Goal: Task Accomplishment & Management: Manage account settings

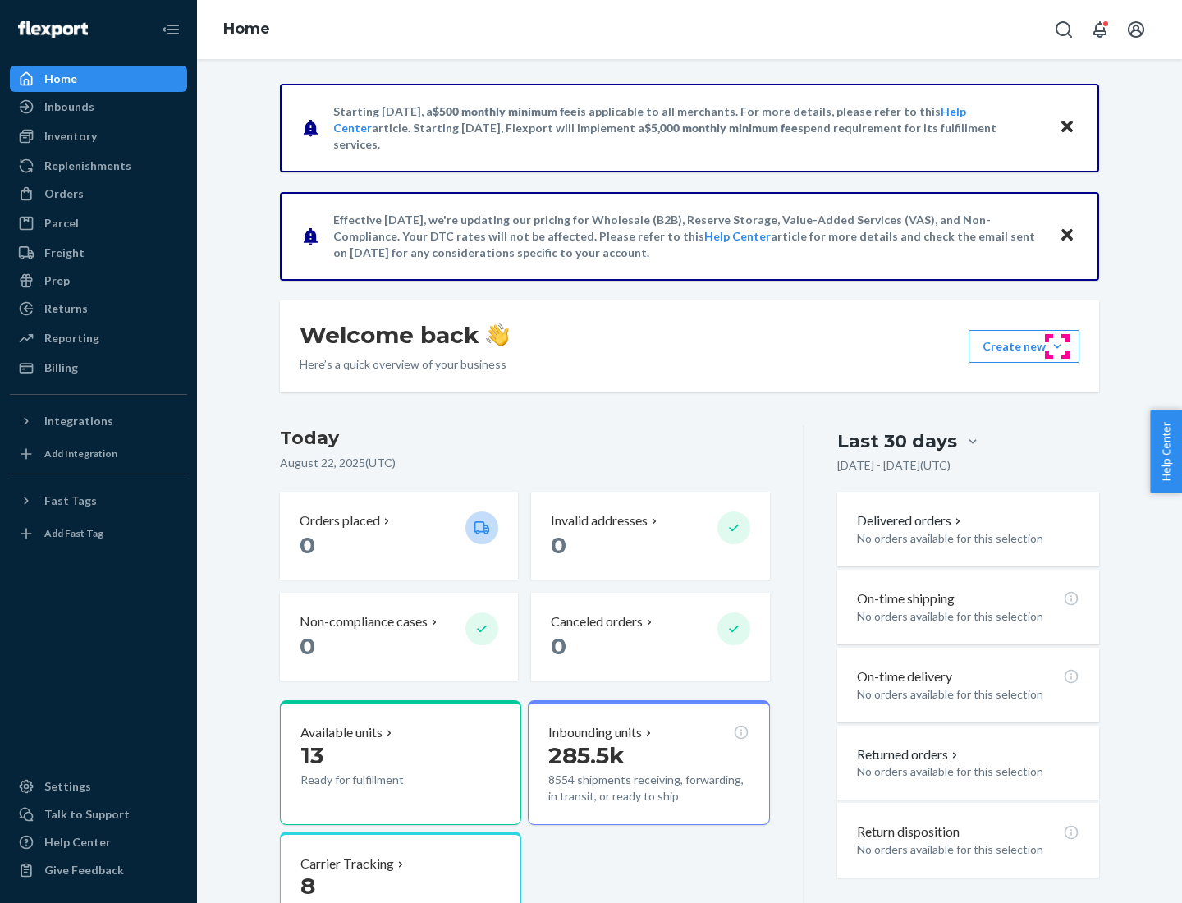
click at [1058, 347] on button "Create new Create new inbound Create new order Create new product" at bounding box center [1024, 346] width 111 height 33
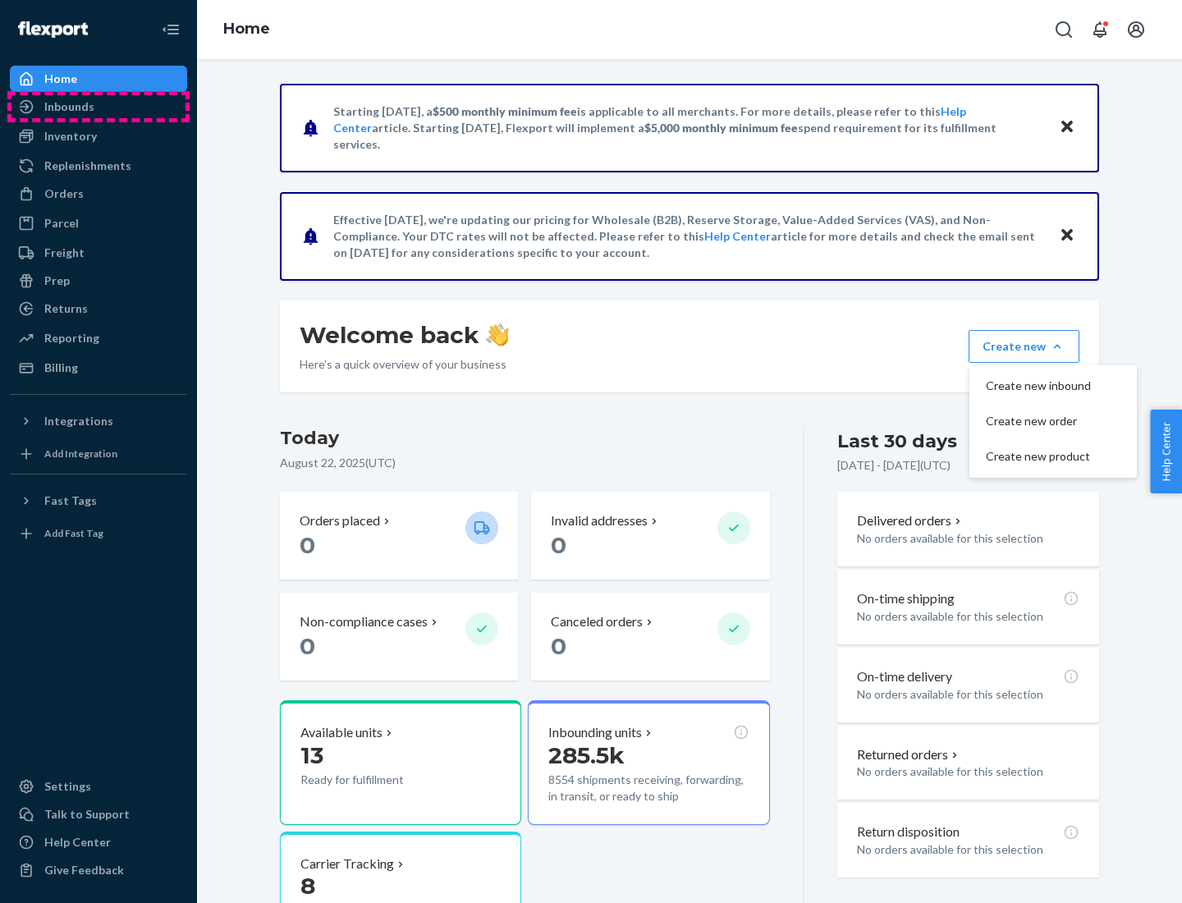
click at [99, 107] on div "Inbounds" at bounding box center [98, 106] width 174 height 23
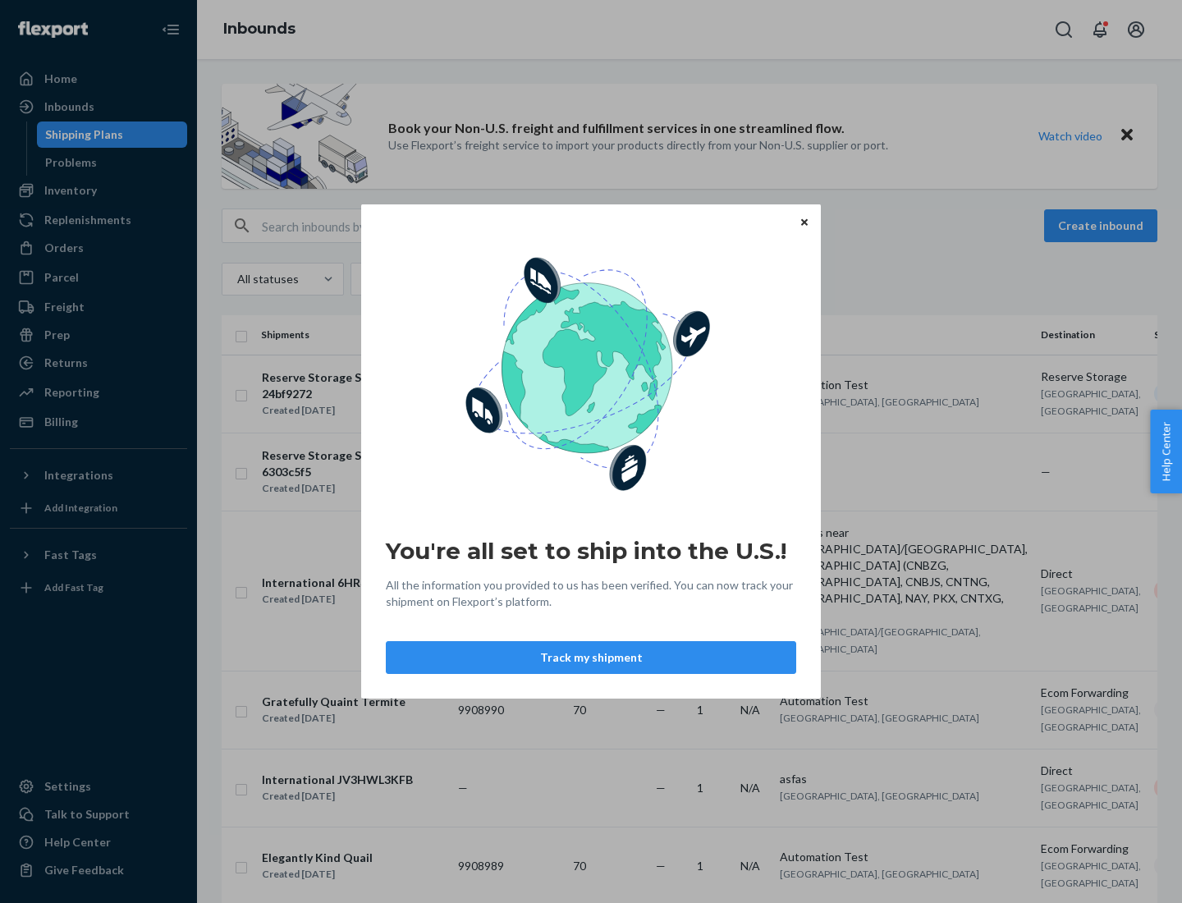
click at [591, 658] on button "Track my shipment" at bounding box center [591, 657] width 411 height 33
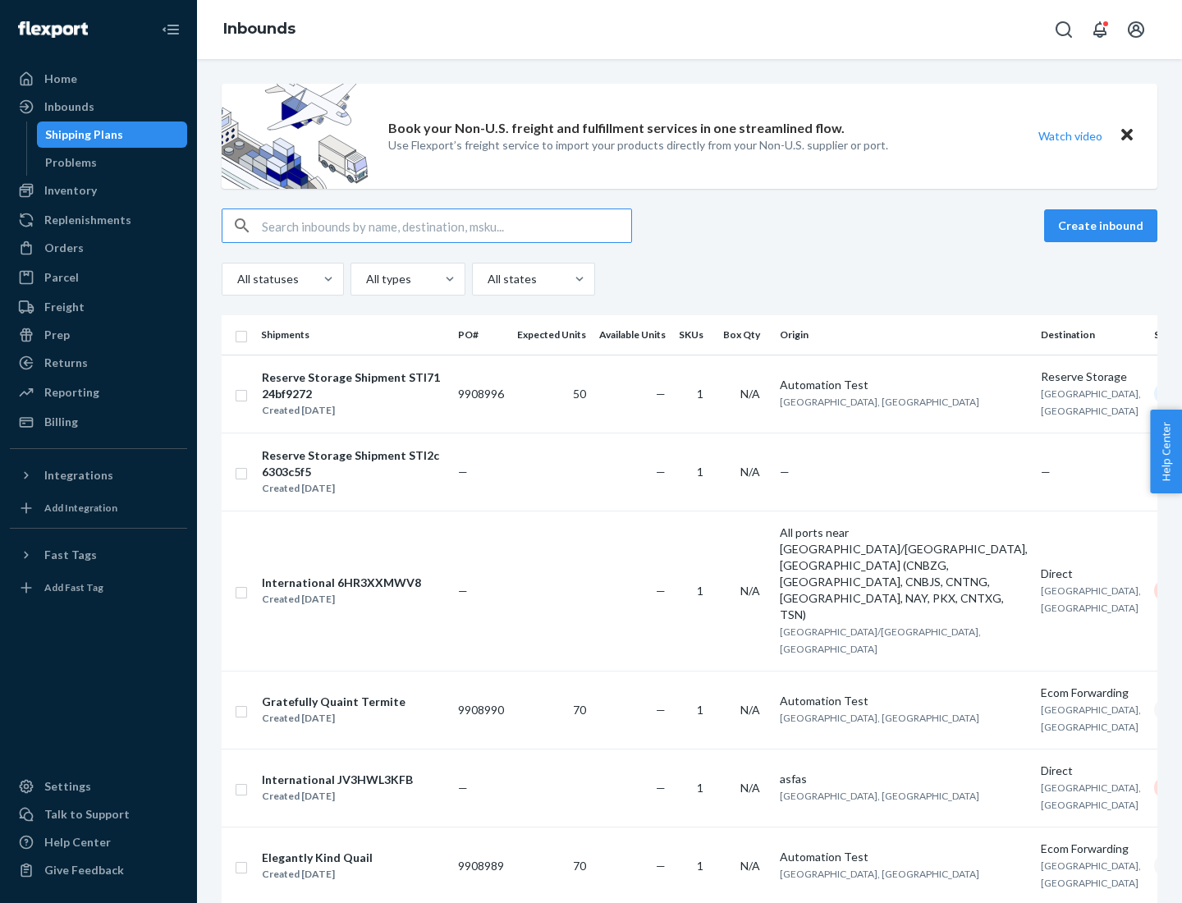
click at [1104, 226] on button "Create inbound" at bounding box center [1100, 225] width 113 height 33
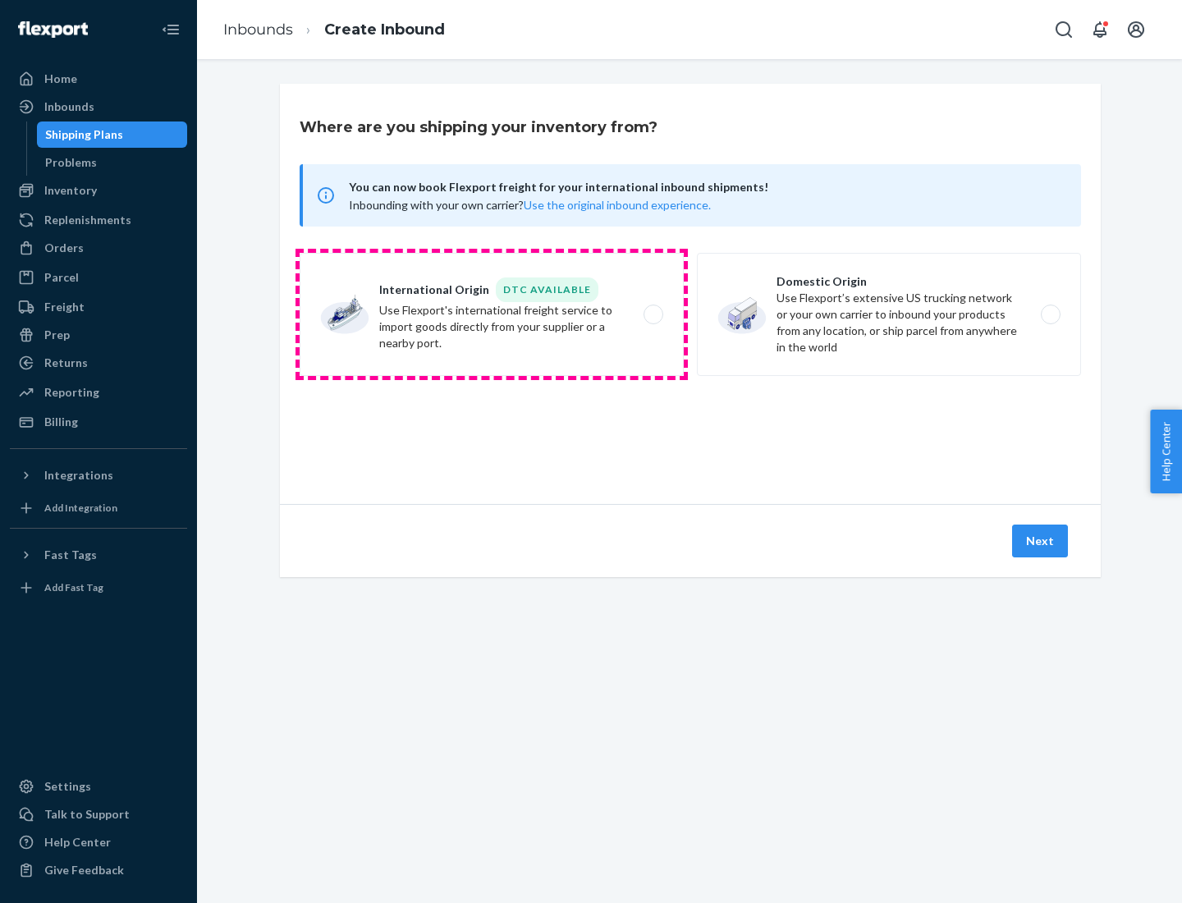
click at [492, 314] on label "International Origin DTC Available Use Flexport's international freight service…" at bounding box center [492, 314] width 384 height 123
click at [653, 314] on input "International Origin DTC Available Use Flexport's international freight service…" at bounding box center [658, 315] width 11 height 11
radio input "true"
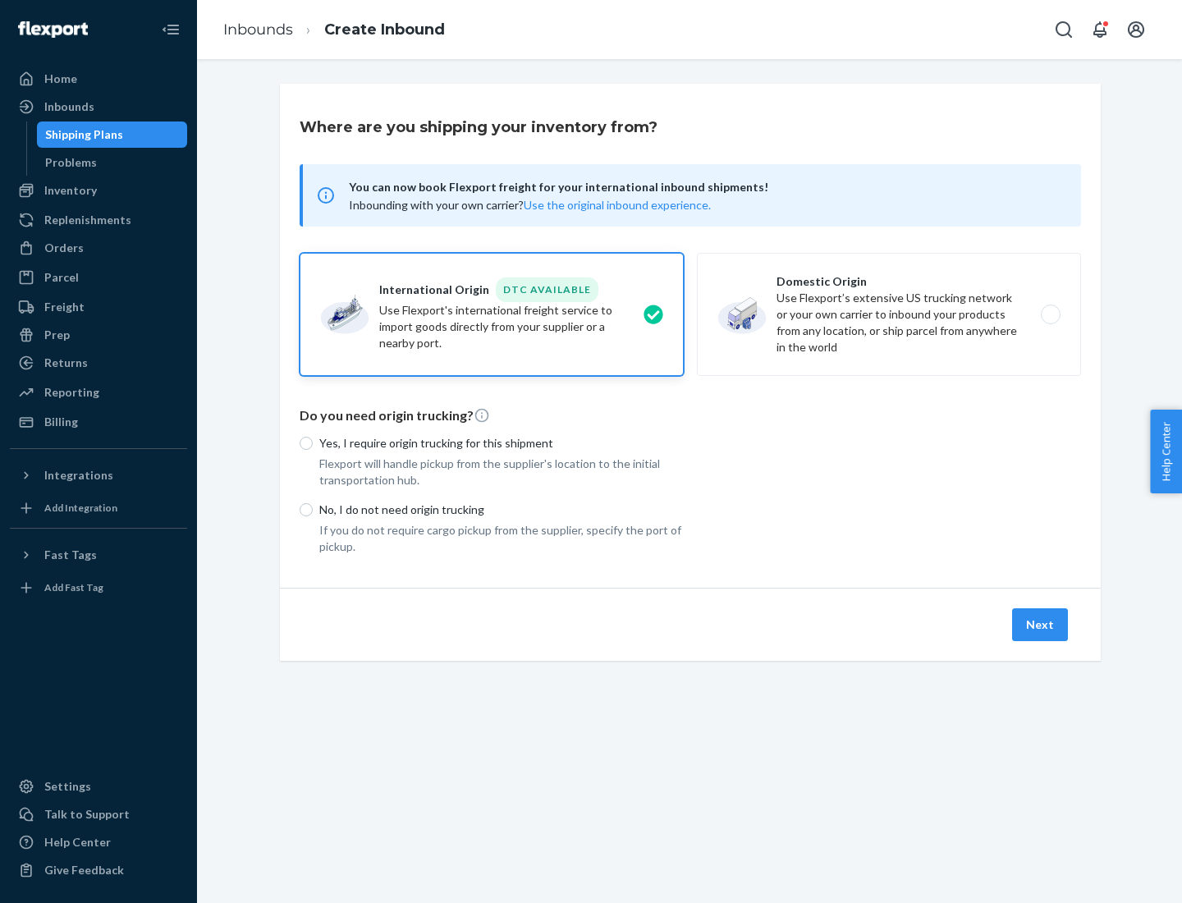
click at [502, 509] on p "No, I do not need origin trucking" at bounding box center [501, 510] width 365 height 16
click at [313, 509] on input "No, I do not need origin trucking" at bounding box center [306, 509] width 13 height 13
radio input "true"
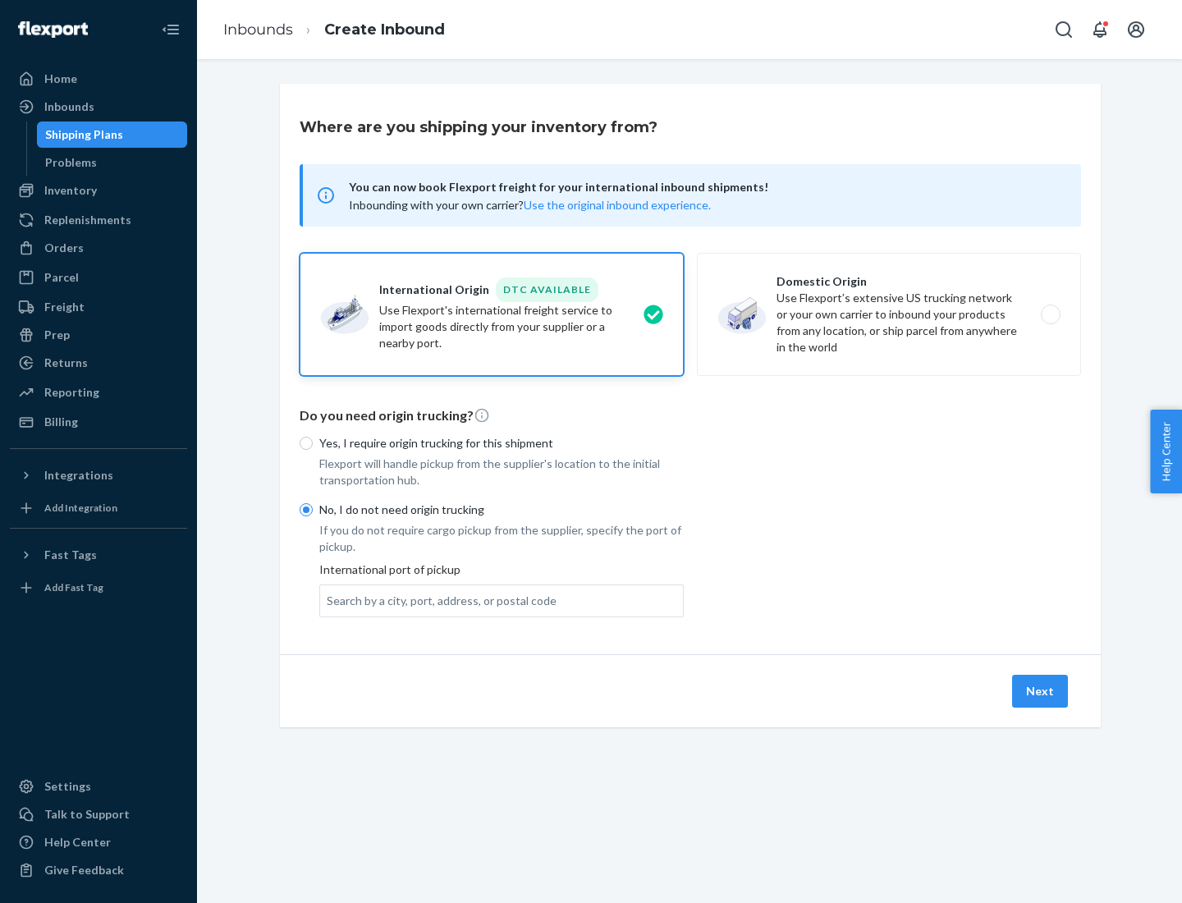
click at [438, 600] on div "Search by a city, port, address, or postal code" at bounding box center [442, 601] width 230 height 16
click at [328, 600] on input "Search by a city, port, address, or postal code" at bounding box center [328, 601] width 2 height 16
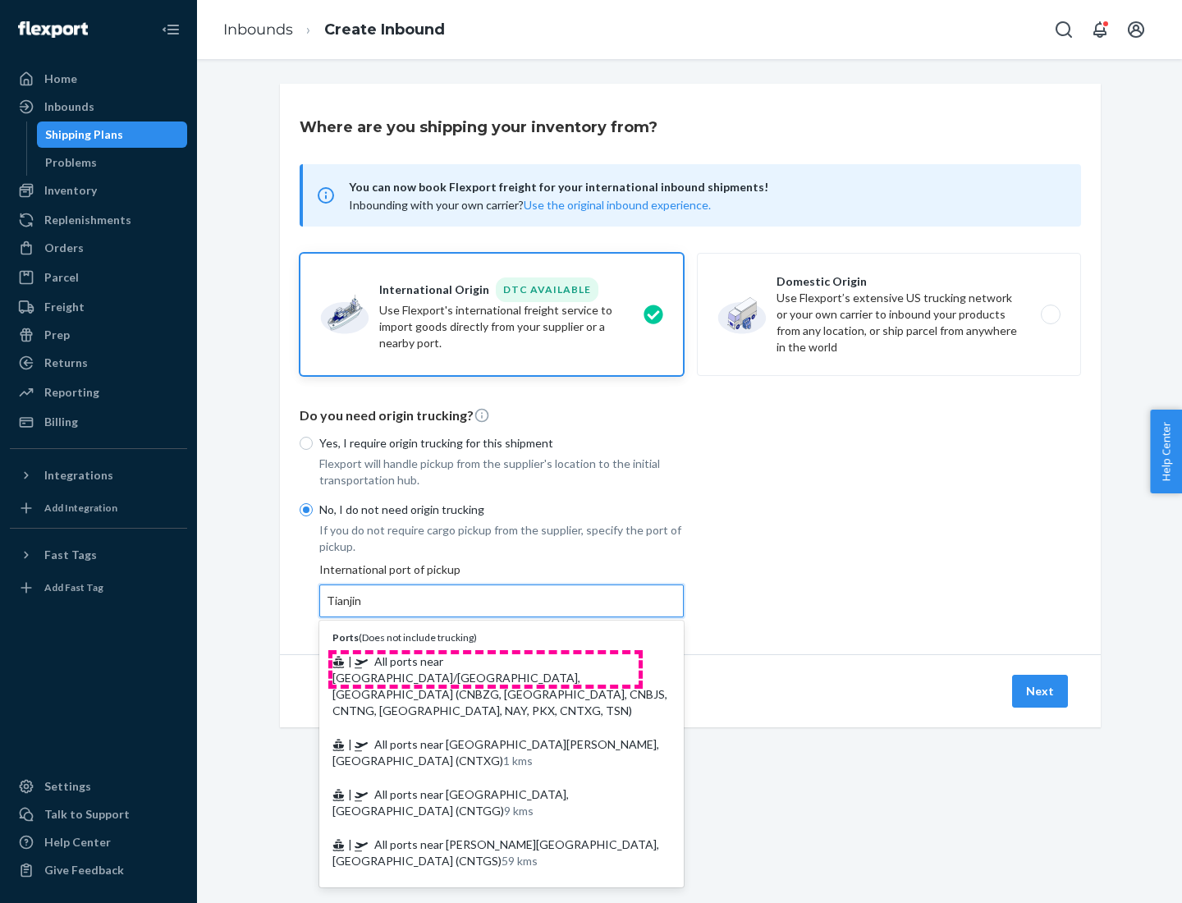
click at [485, 661] on span "| All ports near [GEOGRAPHIC_DATA]/[GEOGRAPHIC_DATA], [GEOGRAPHIC_DATA] (CNBZG,…" at bounding box center [500, 685] width 335 height 63
click at [363, 609] on input "Tianjin" at bounding box center [345, 601] width 36 height 16
type input "All ports near [GEOGRAPHIC_DATA]/[GEOGRAPHIC_DATA], [GEOGRAPHIC_DATA] (CNBZG, […"
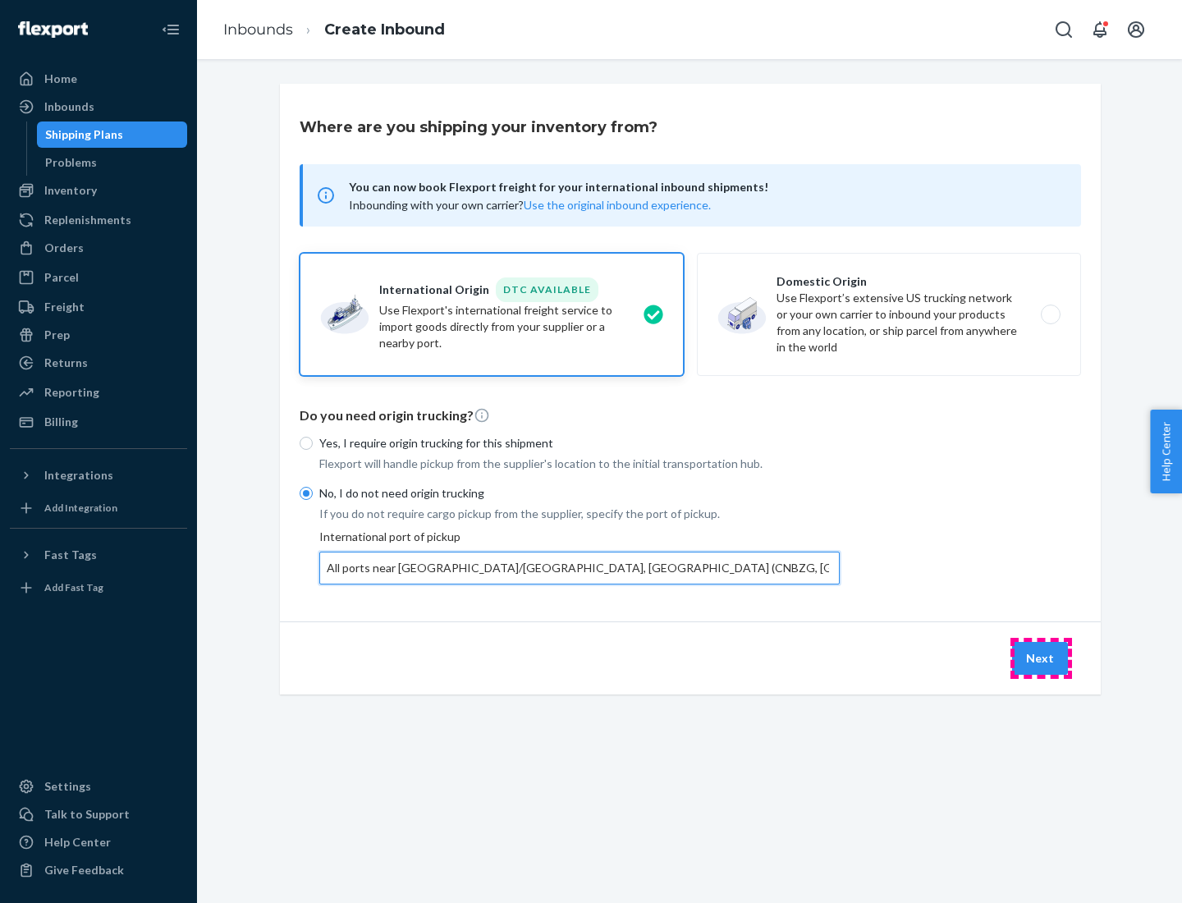
click at [1041, 658] on button "Next" at bounding box center [1040, 658] width 56 height 33
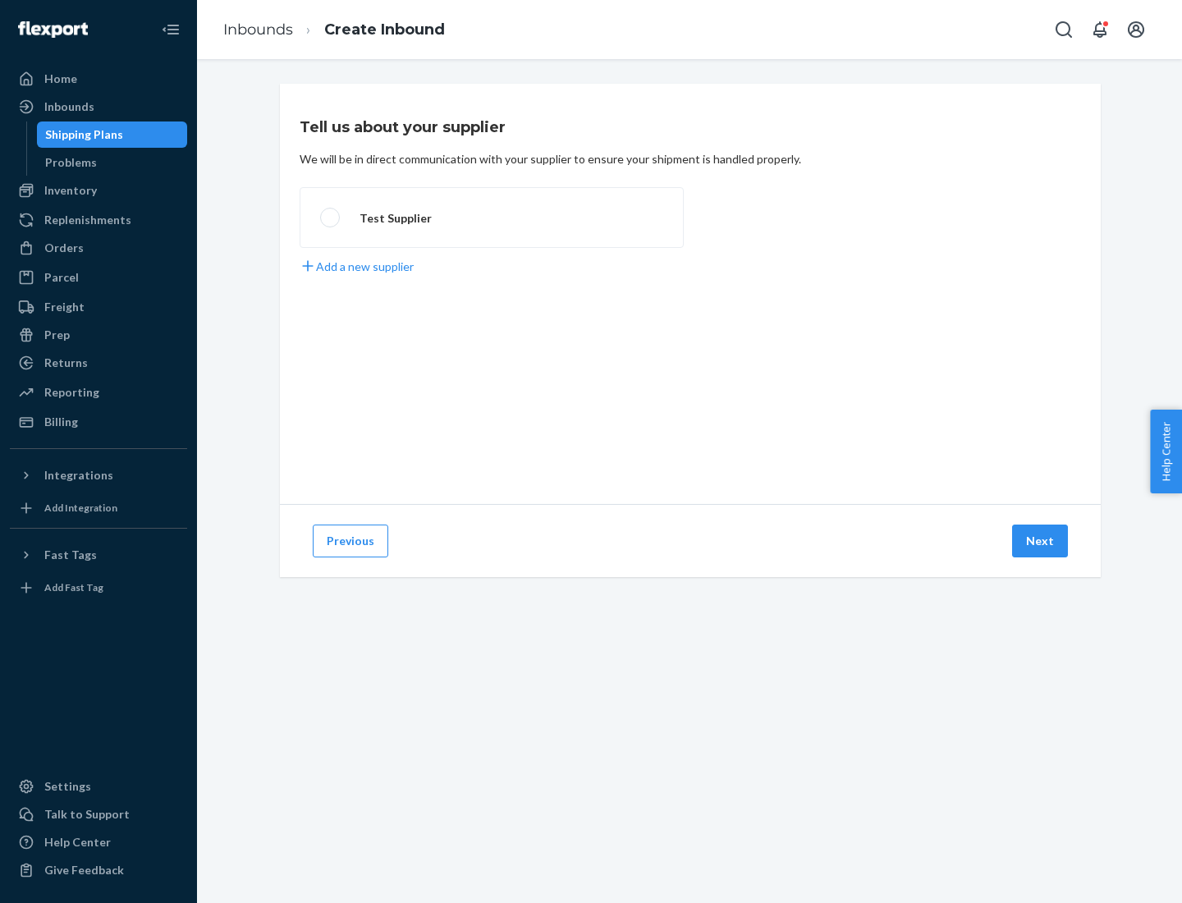
click at [492, 218] on label "Test Supplier" at bounding box center [492, 217] width 384 height 61
click at [331, 218] on input "Test Supplier" at bounding box center [325, 218] width 11 height 11
radio input "true"
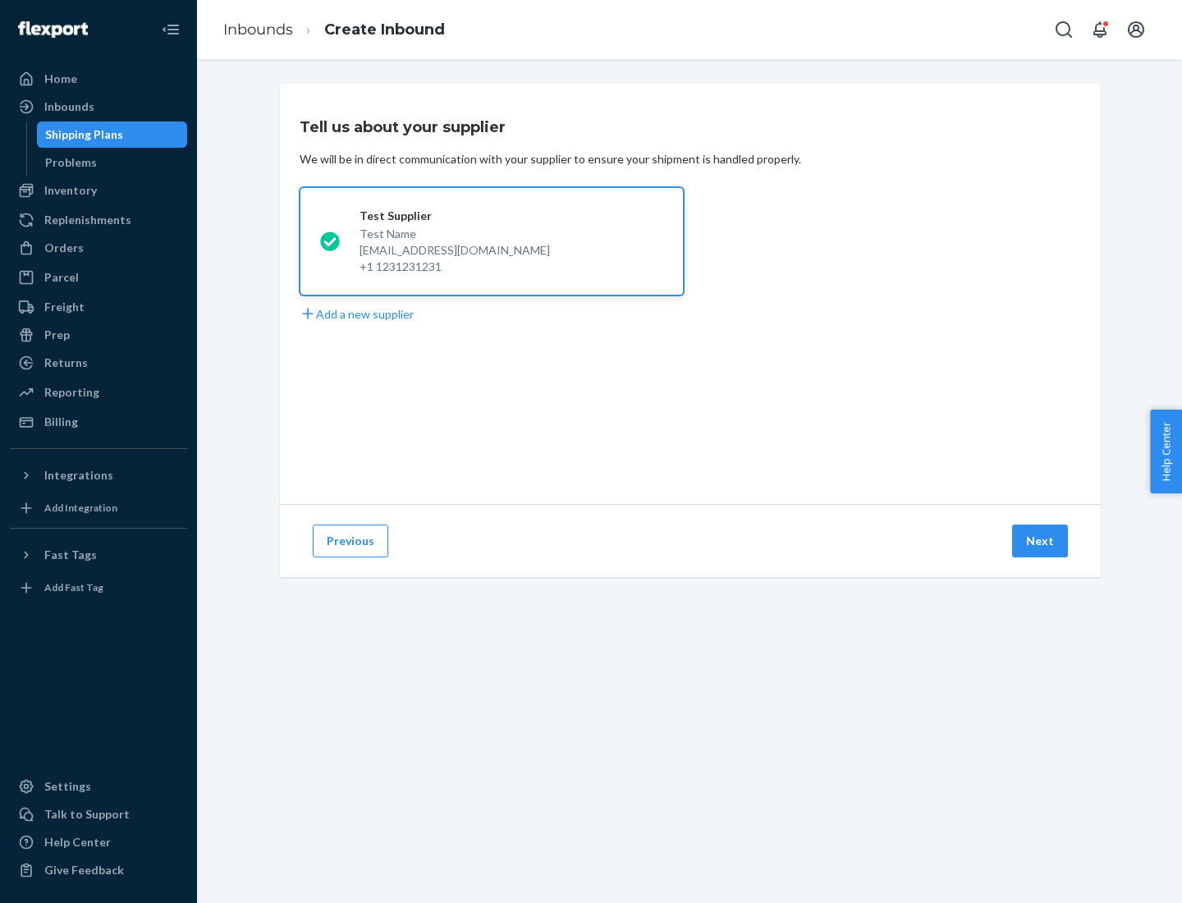
click at [1041, 541] on button "Next" at bounding box center [1040, 541] width 56 height 33
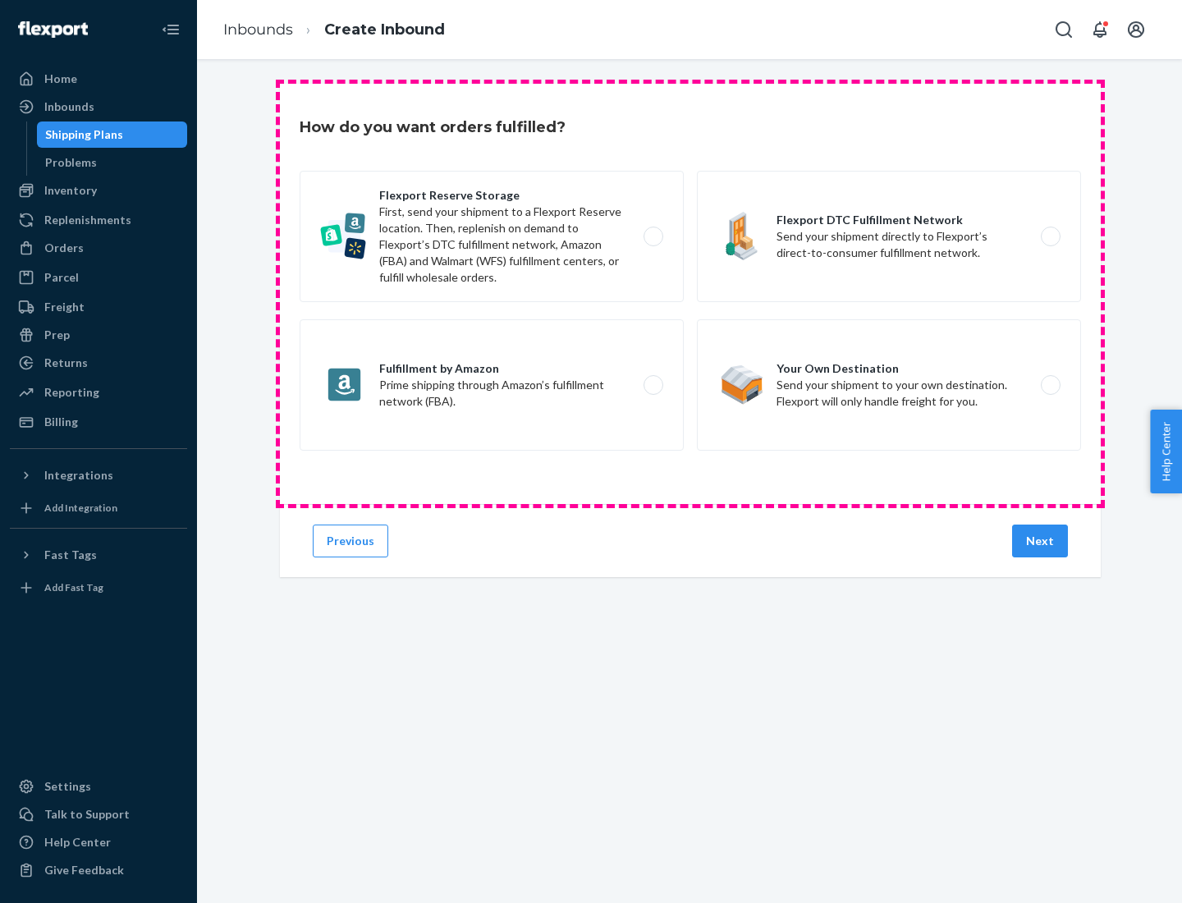
click at [691, 294] on div "Flexport Reserve Storage First, send your shipment to a Flexport Reserve locati…" at bounding box center [691, 313] width 782 height 284
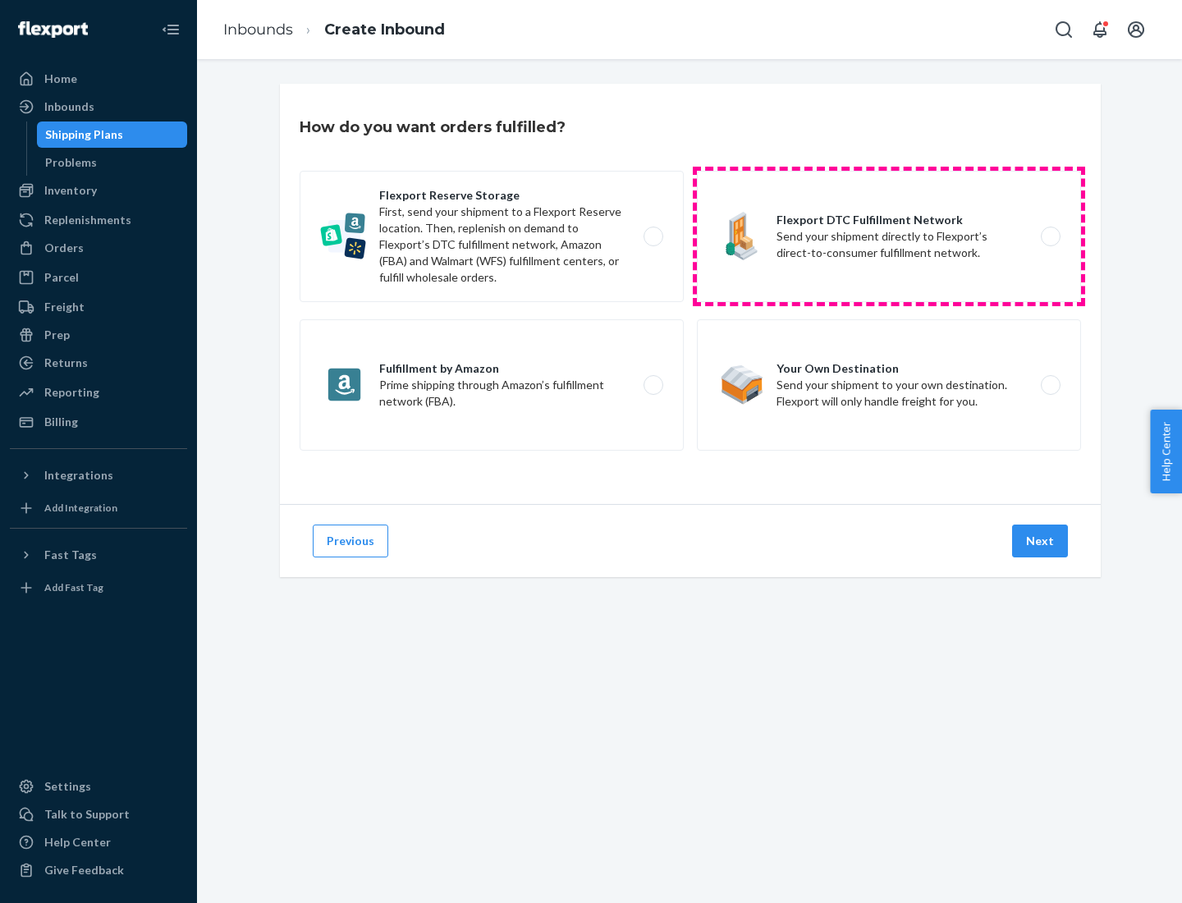
click at [889, 236] on label "Flexport DTC Fulfillment Network Send your shipment directly to Flexport’s dire…" at bounding box center [889, 236] width 384 height 131
click at [1050, 236] on input "Flexport DTC Fulfillment Network Send your shipment directly to Flexport’s dire…" at bounding box center [1055, 237] width 11 height 11
radio input "true"
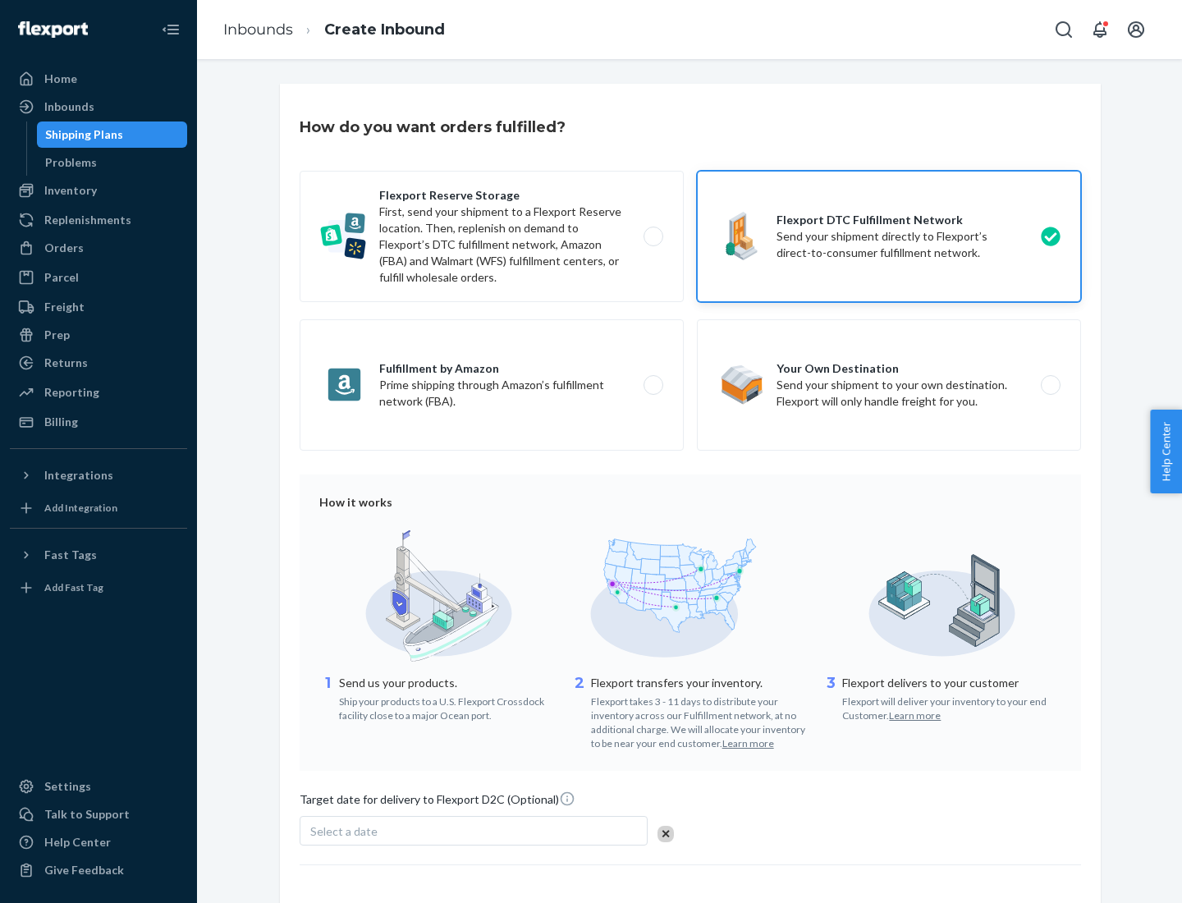
scroll to position [121, 0]
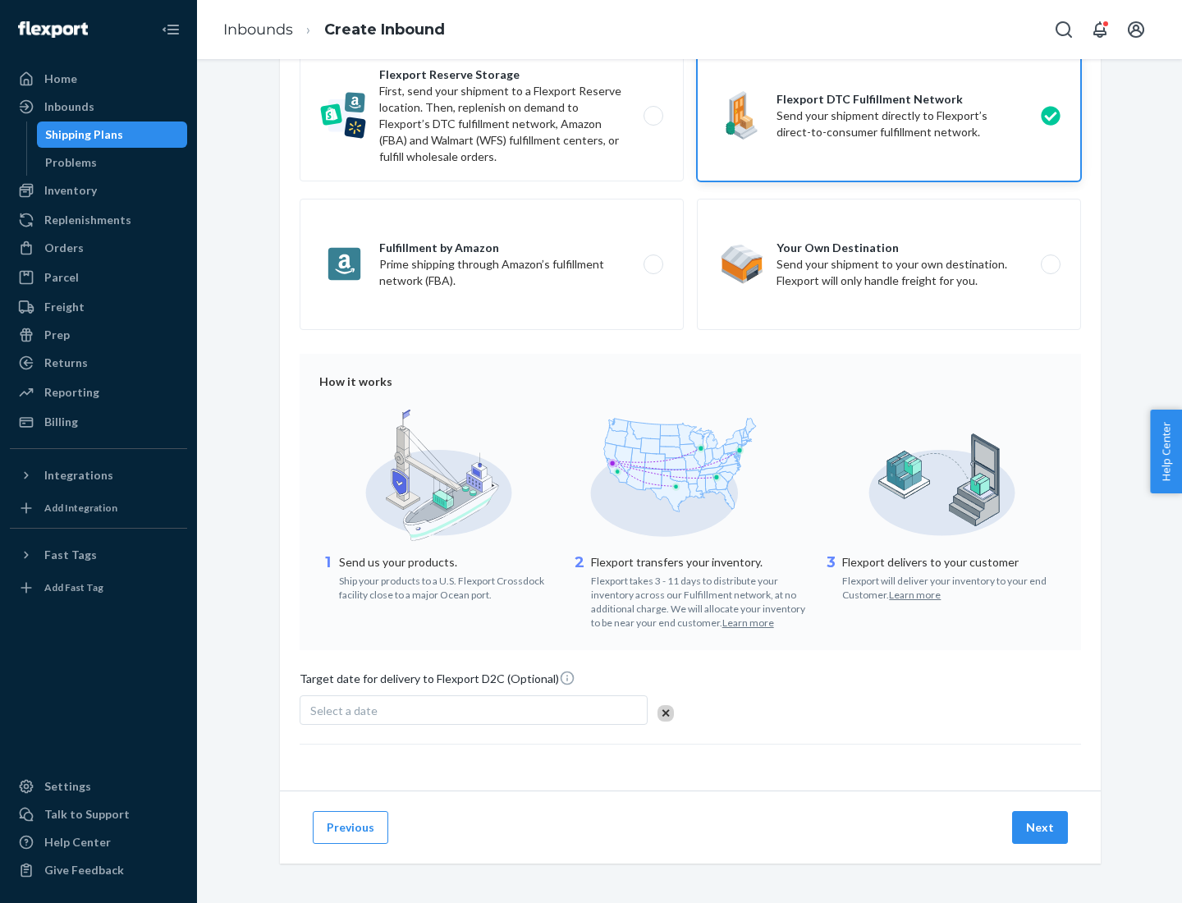
click at [1041, 827] on button "Next" at bounding box center [1040, 827] width 56 height 33
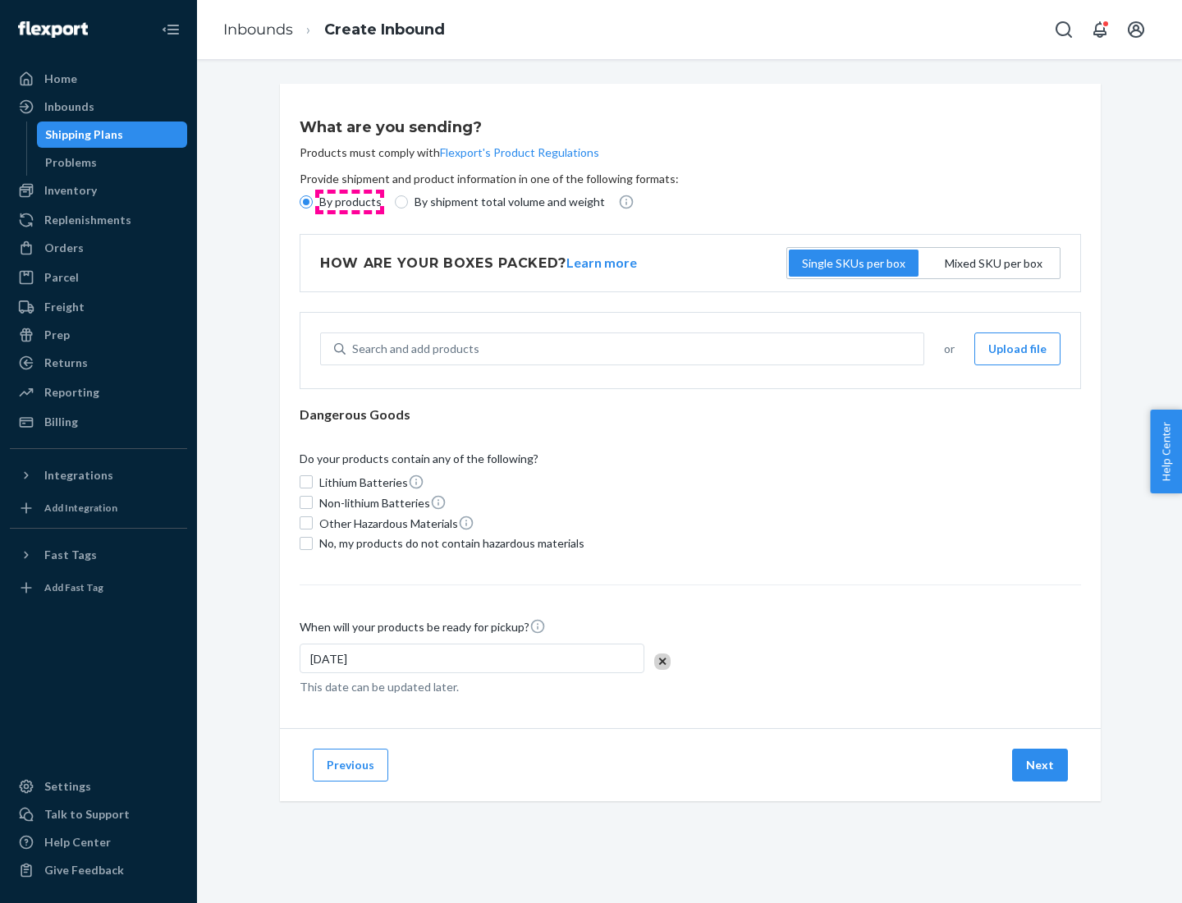
click at [349, 202] on p "By products" at bounding box center [350, 202] width 62 height 16
click at [313, 202] on input "By products" at bounding box center [306, 201] width 13 height 13
click at [413, 349] on div "Search and add products" at bounding box center [415, 349] width 127 height 16
click at [354, 349] on input "Search and add products" at bounding box center [353, 349] width 2 height 16
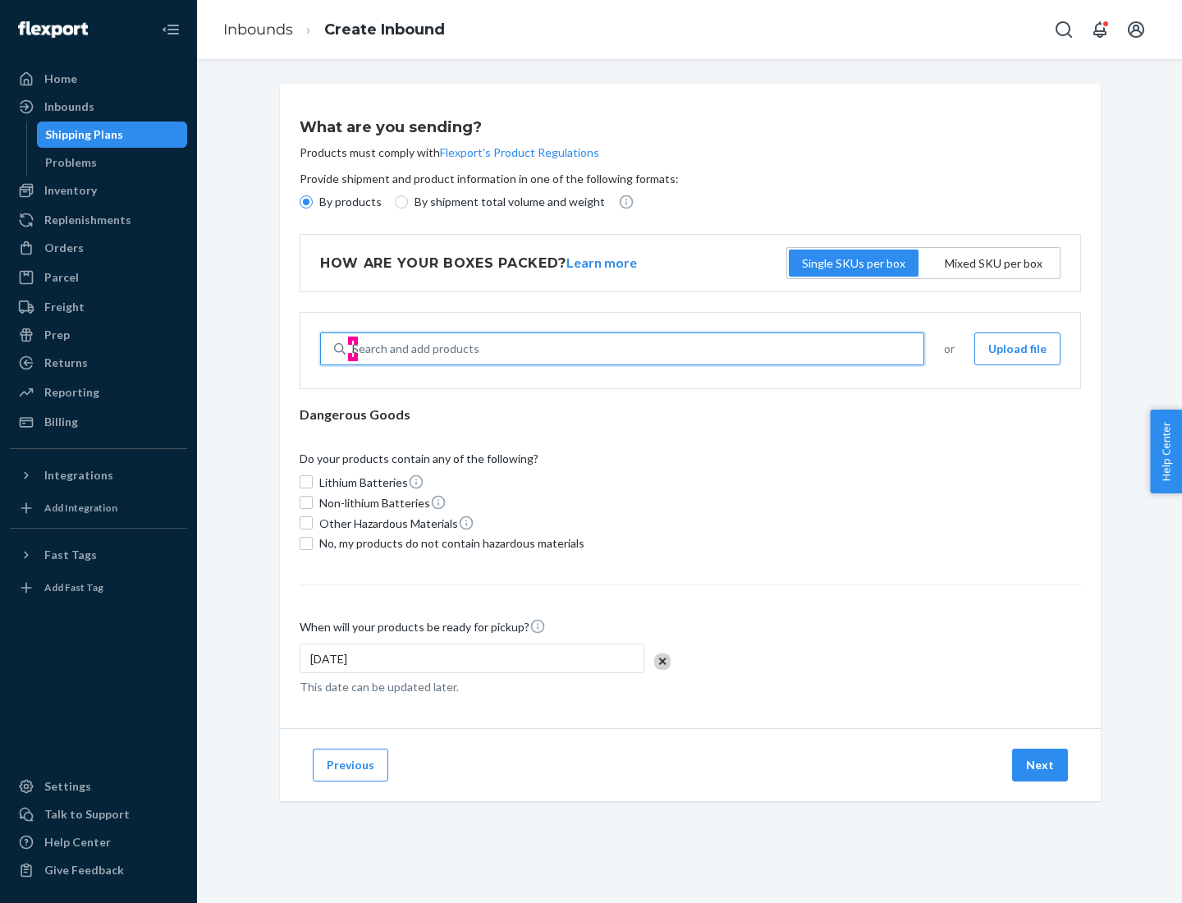
type input "basic"
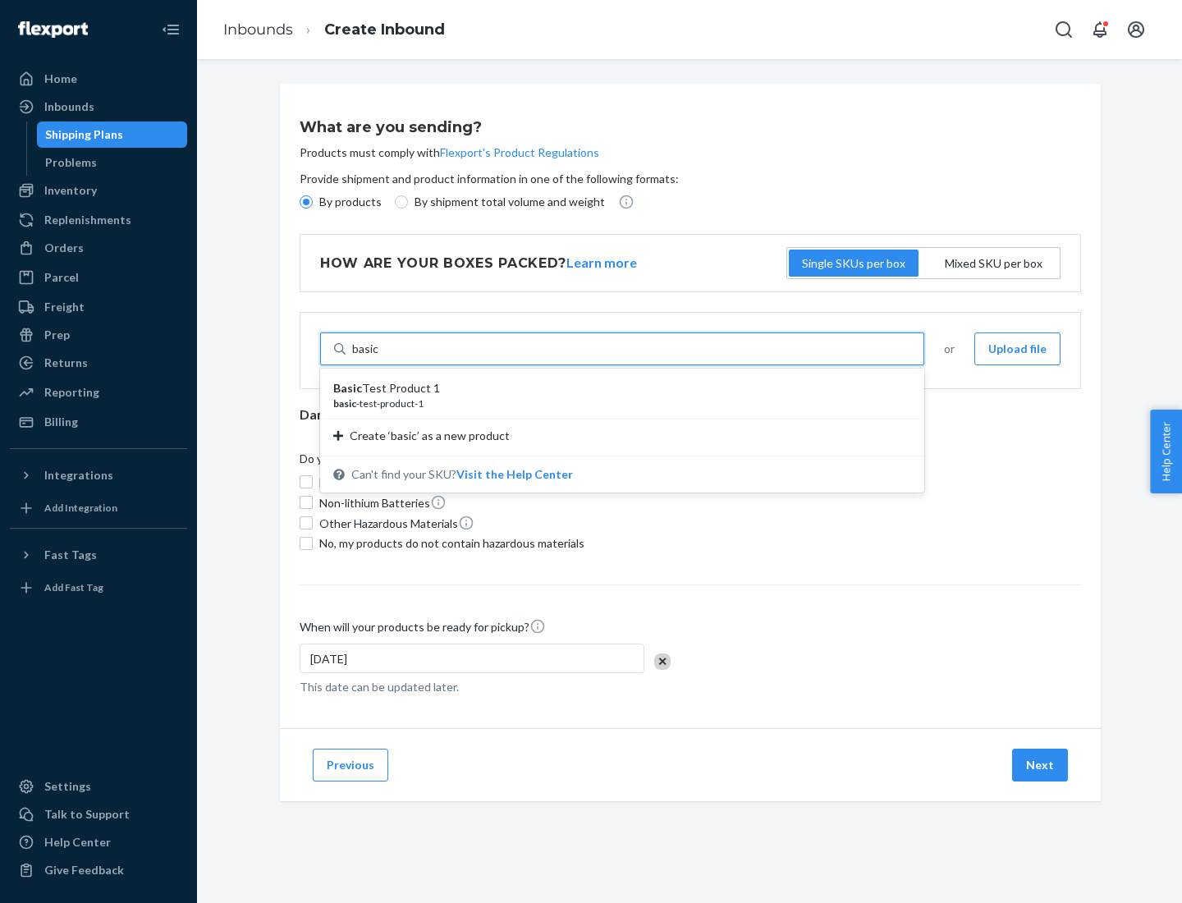
click at [617, 388] on div "Basic Test Product 1" at bounding box center [615, 388] width 565 height 16
click at [379, 357] on input "basic" at bounding box center [365, 349] width 27 height 16
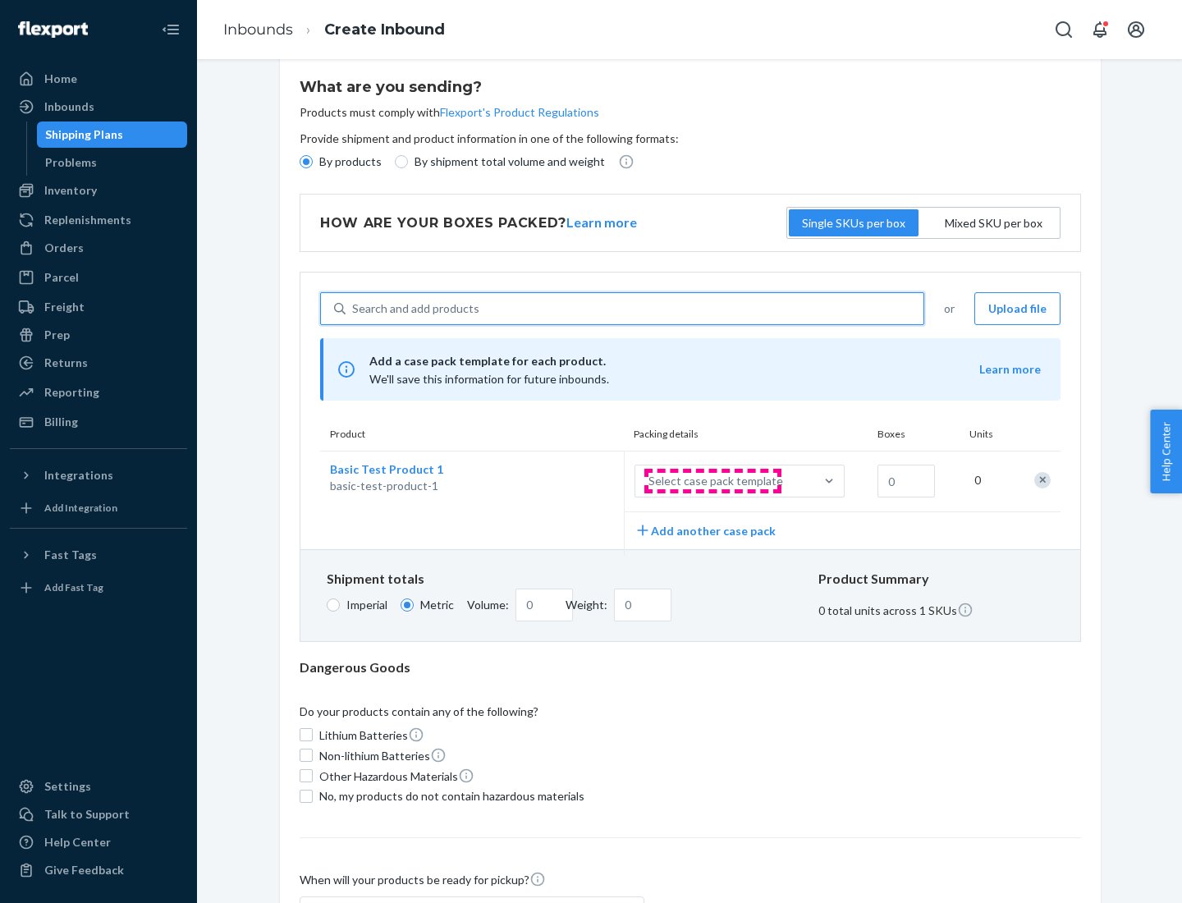
click at [713, 481] on div "Select case pack template" at bounding box center [716, 481] width 135 height 16
click at [567, 481] on input "Select case pack template" at bounding box center [567, 481] width 0 height 0
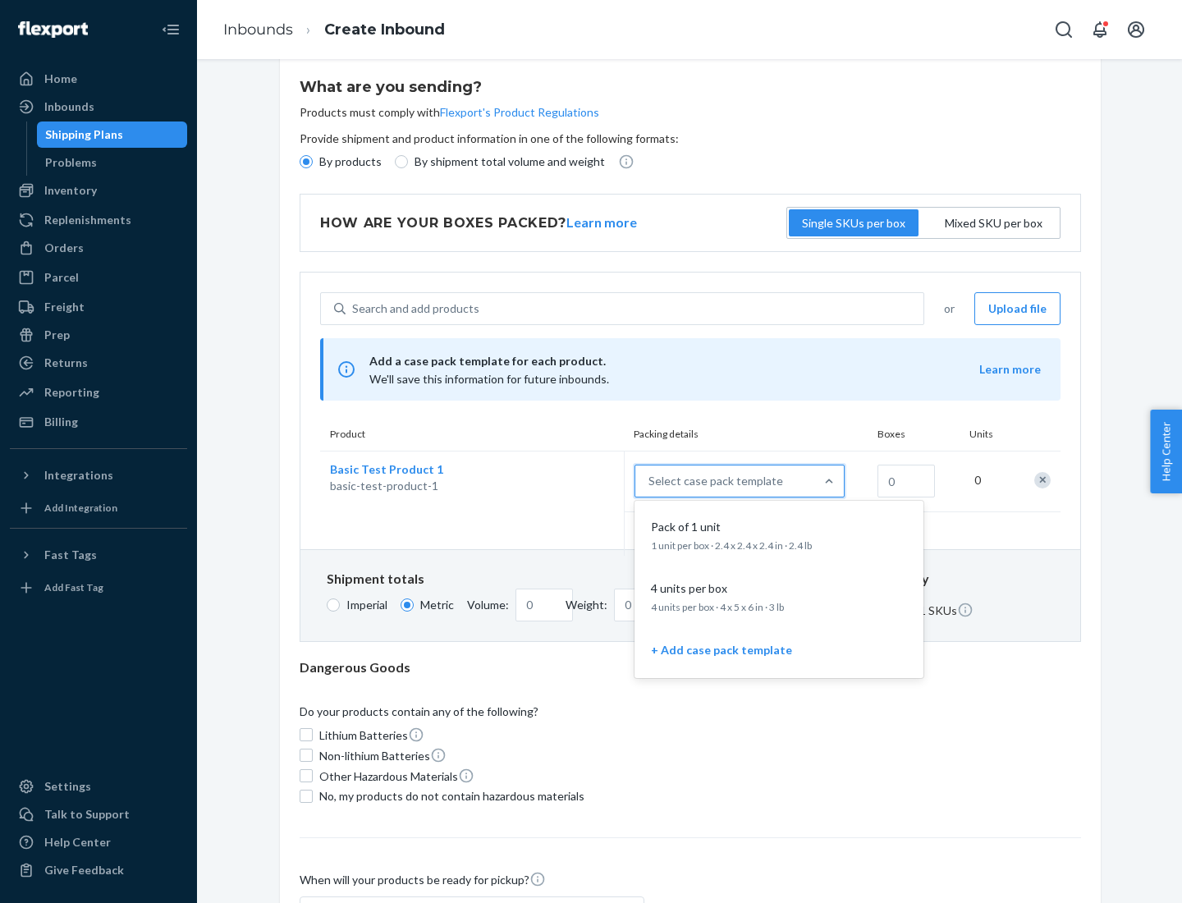
scroll to position [94, 0]
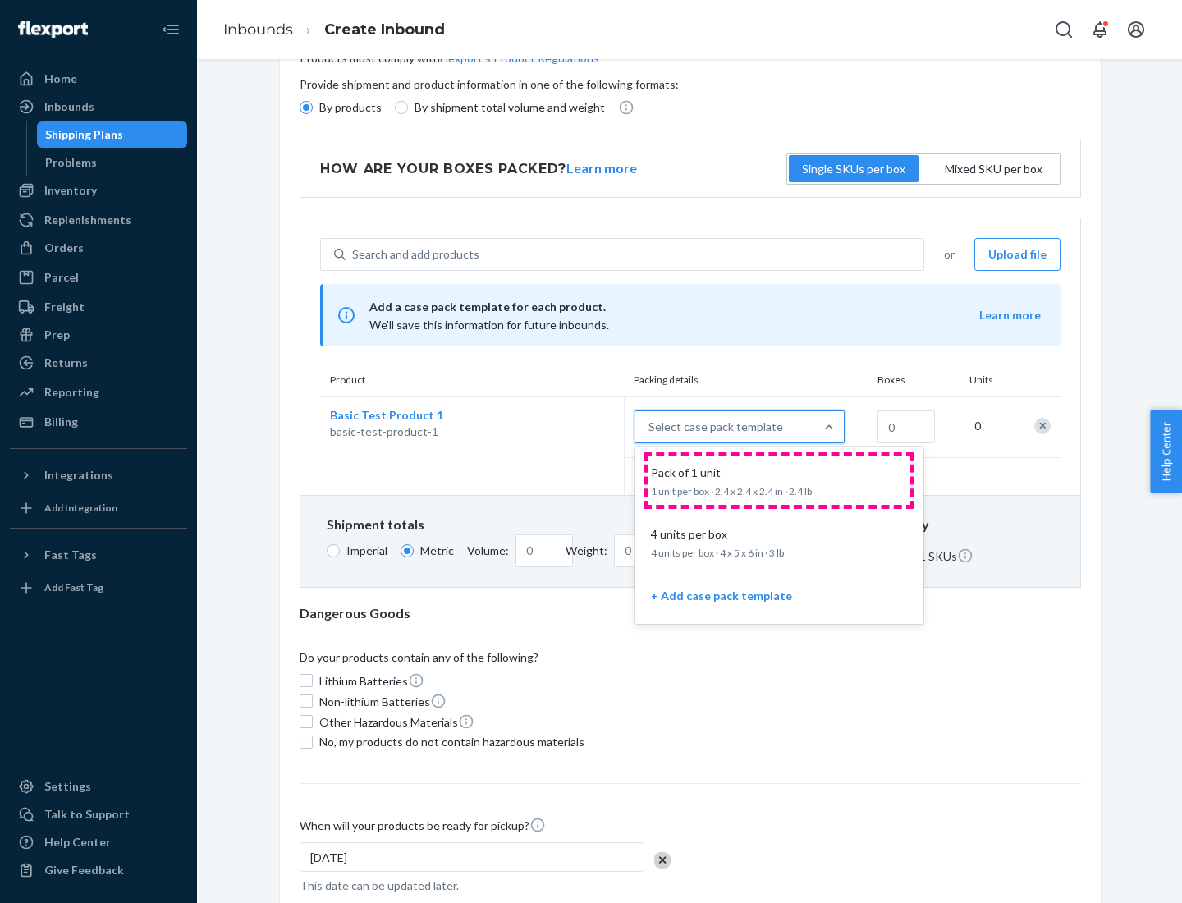
click at [779, 480] on div "Pack of 1 unit" at bounding box center [776, 473] width 263 height 16
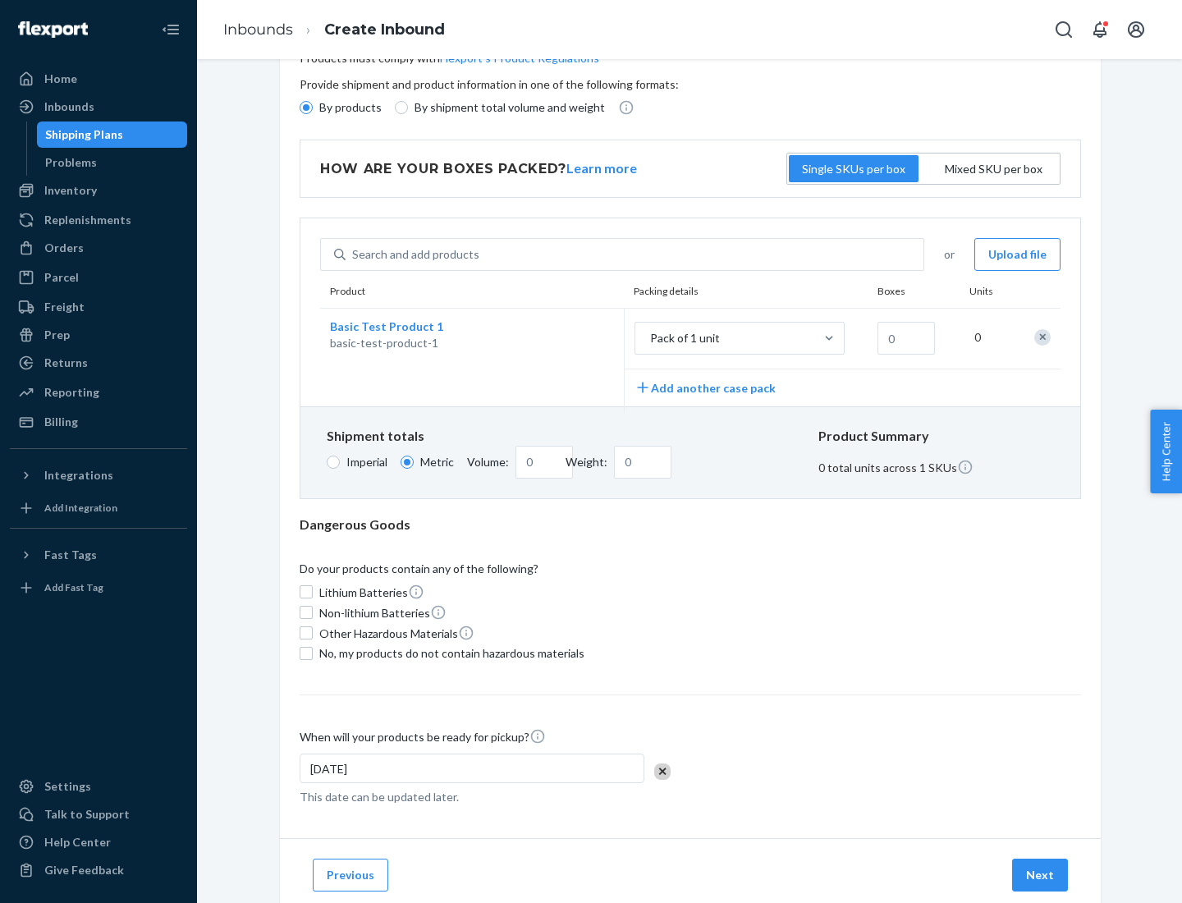
scroll to position [0, 0]
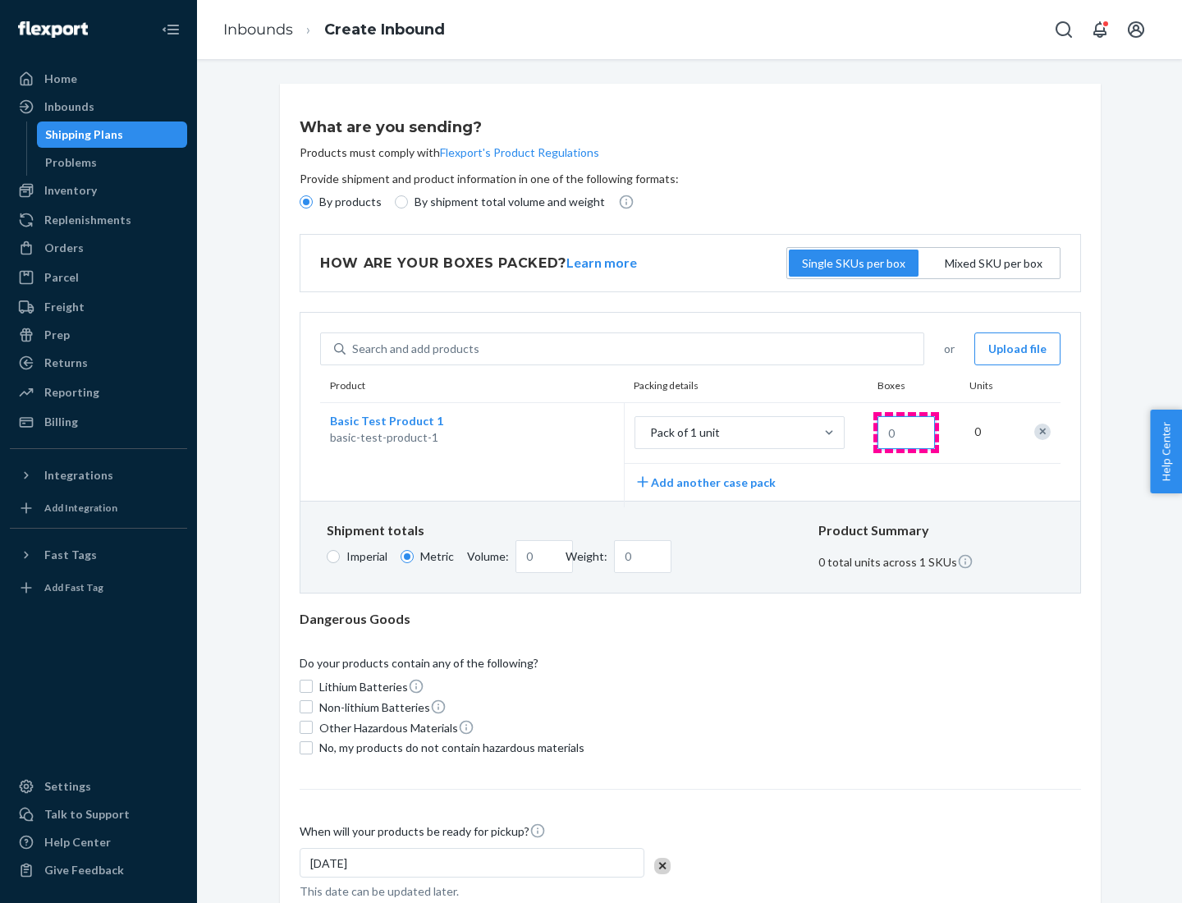
type input "1.09"
type input "1"
type input "10.89"
type input "10"
type input "0.02"
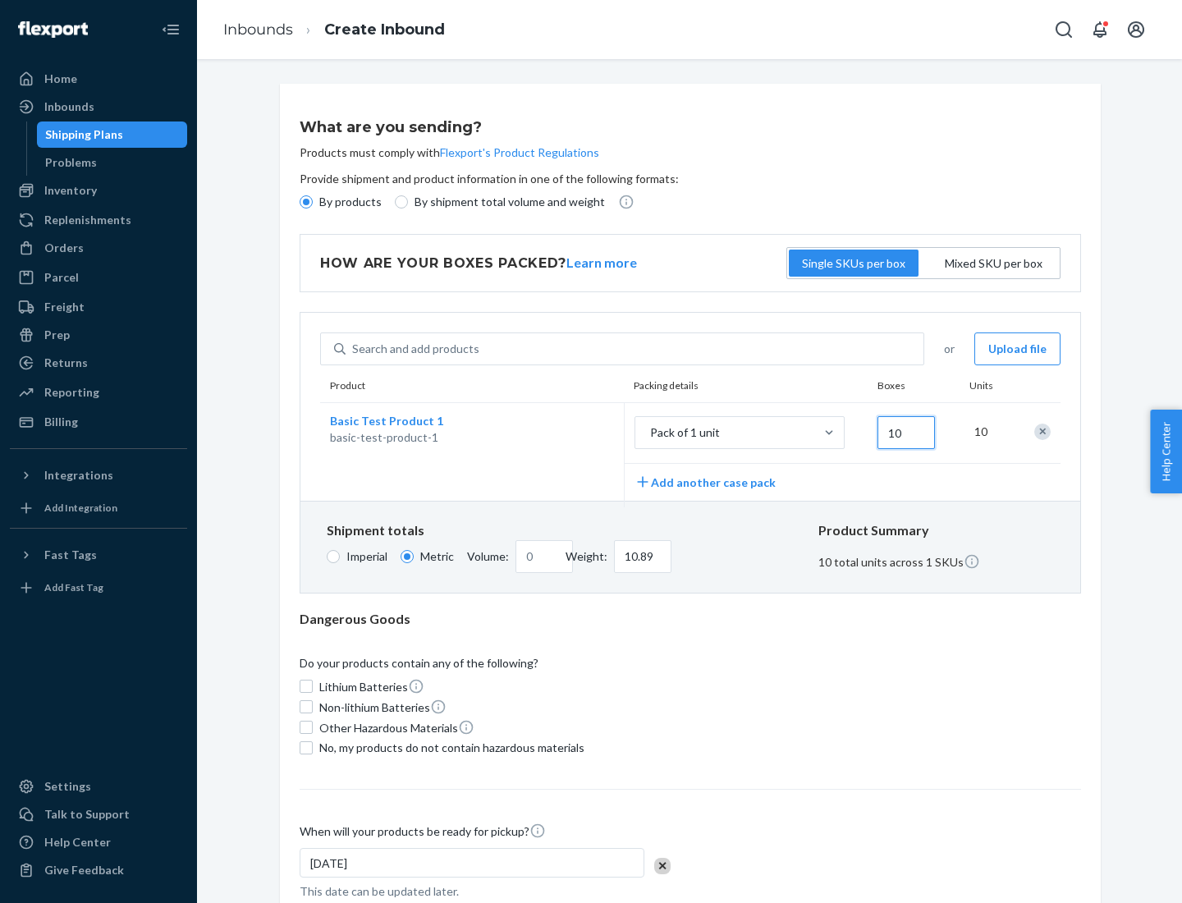
type input "108.86"
type input "100"
type input "0.23"
type input "1088.62"
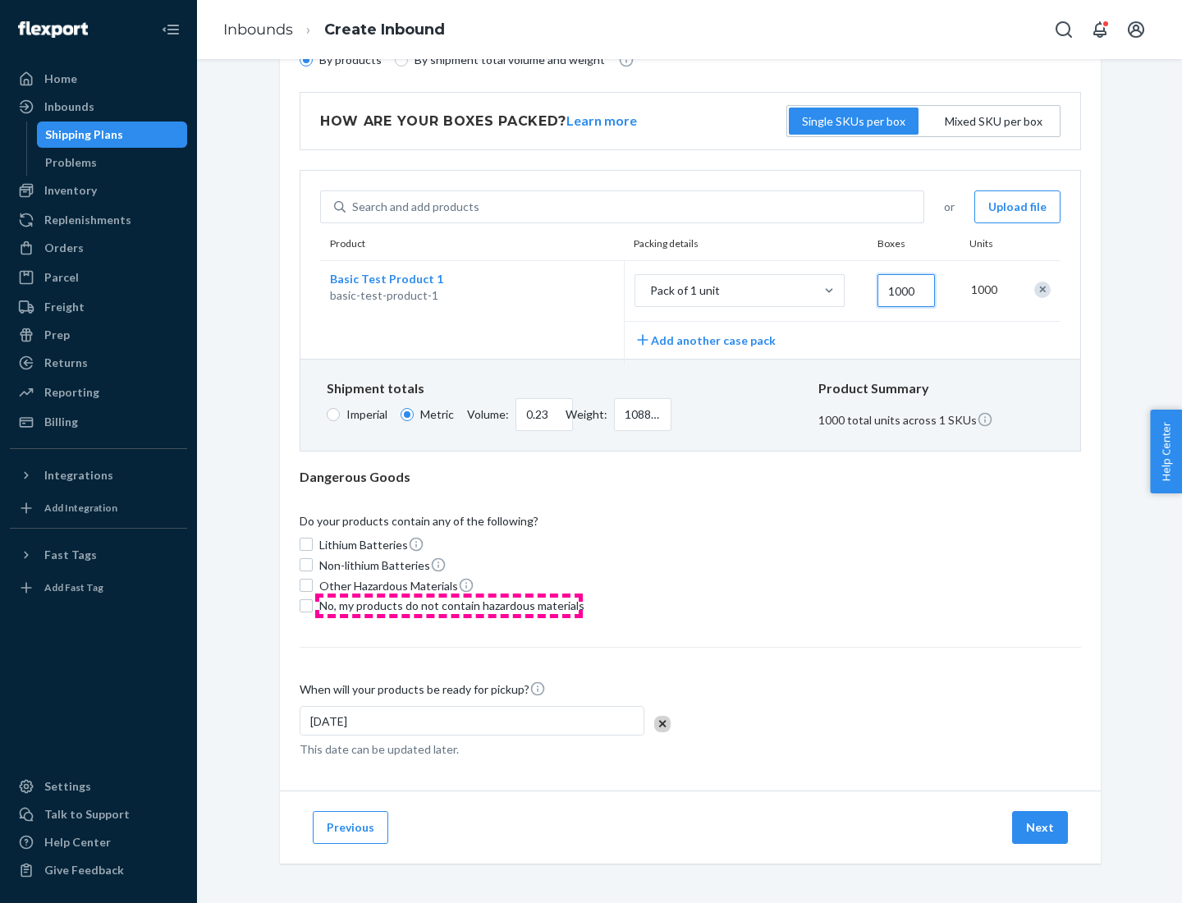
type input "1000"
click at [449, 605] on span "No, my products do not contain hazardous materials" at bounding box center [451, 606] width 265 height 16
click at [313, 605] on input "No, my products do not contain hazardous materials" at bounding box center [306, 605] width 13 height 13
checkbox input "true"
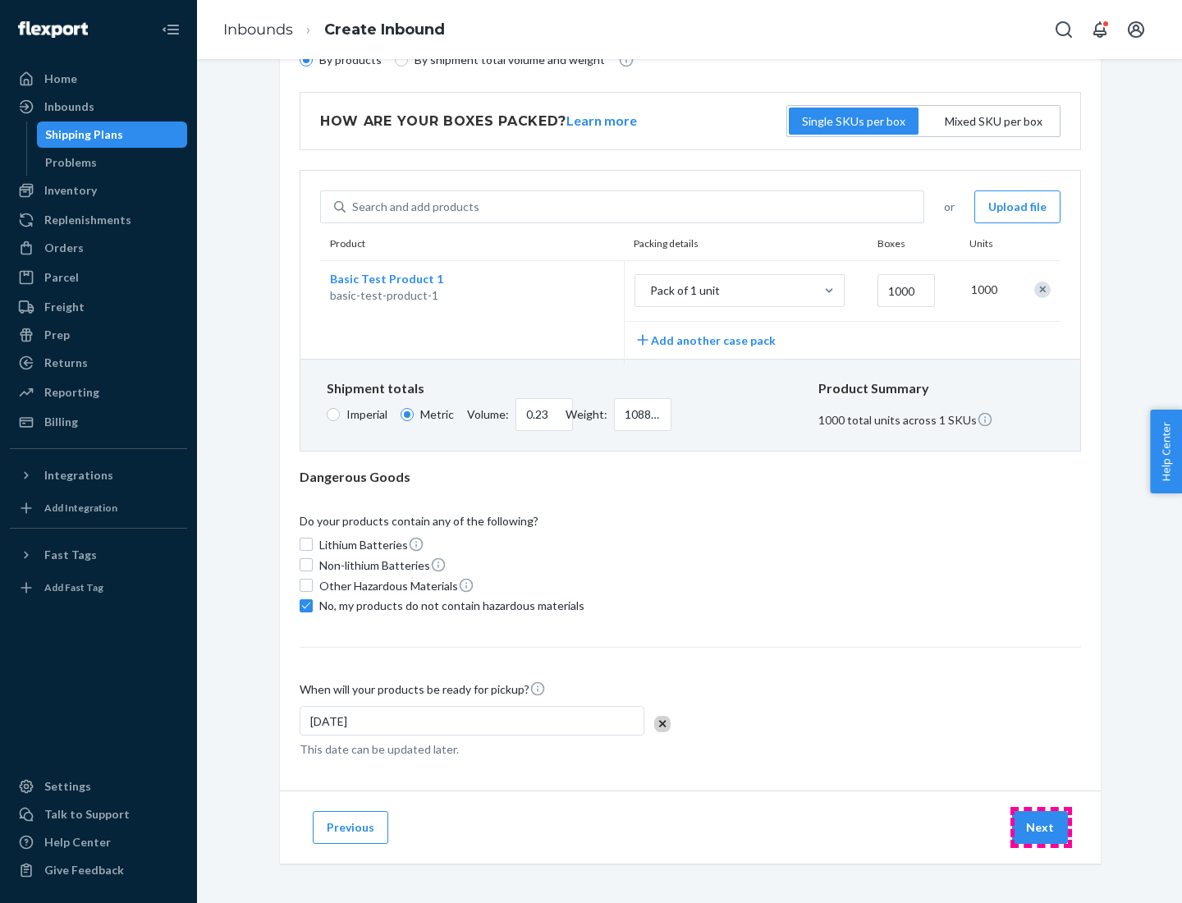
click at [1041, 827] on button "Next" at bounding box center [1040, 827] width 56 height 33
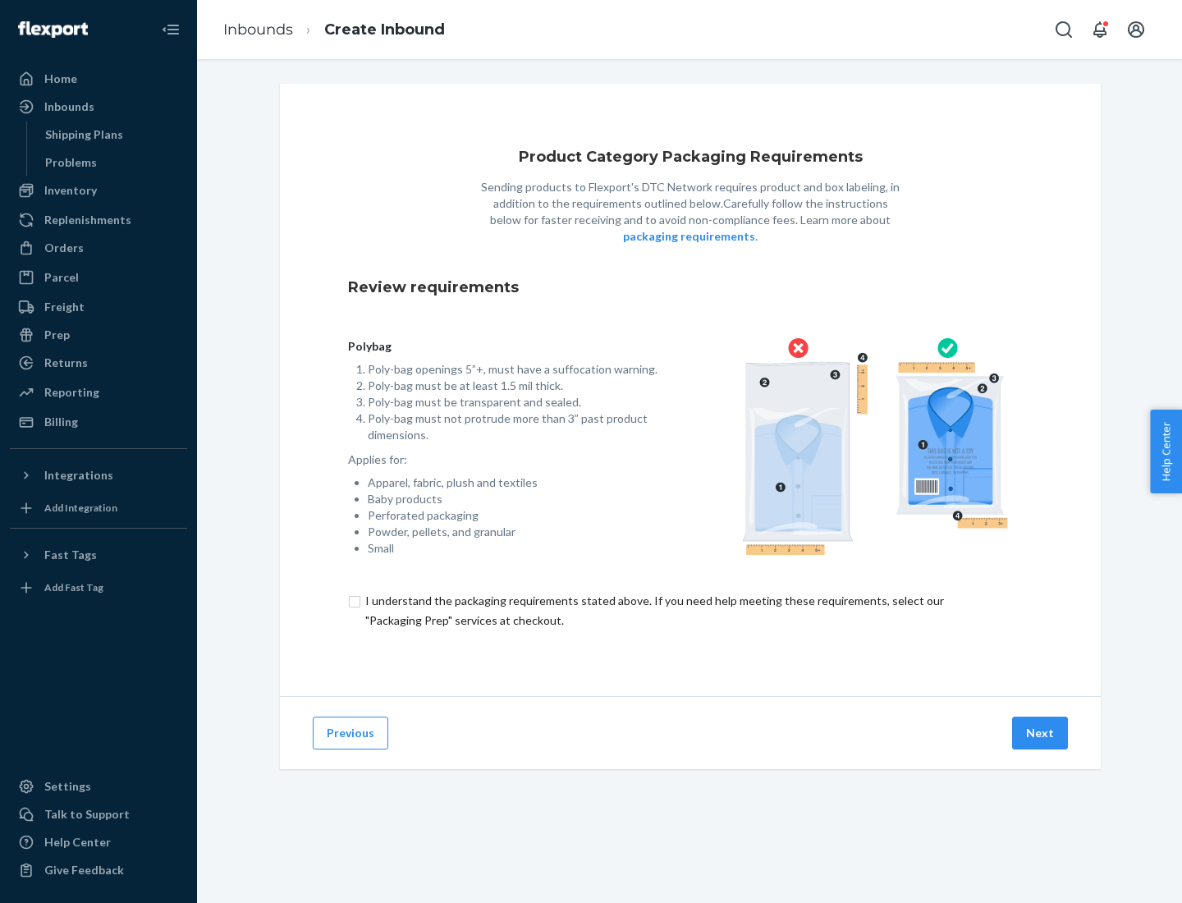
click at [691, 610] on input "checkbox" at bounding box center [690, 610] width 685 height 39
checkbox input "true"
click at [1041, 732] on button "Next" at bounding box center [1040, 733] width 56 height 33
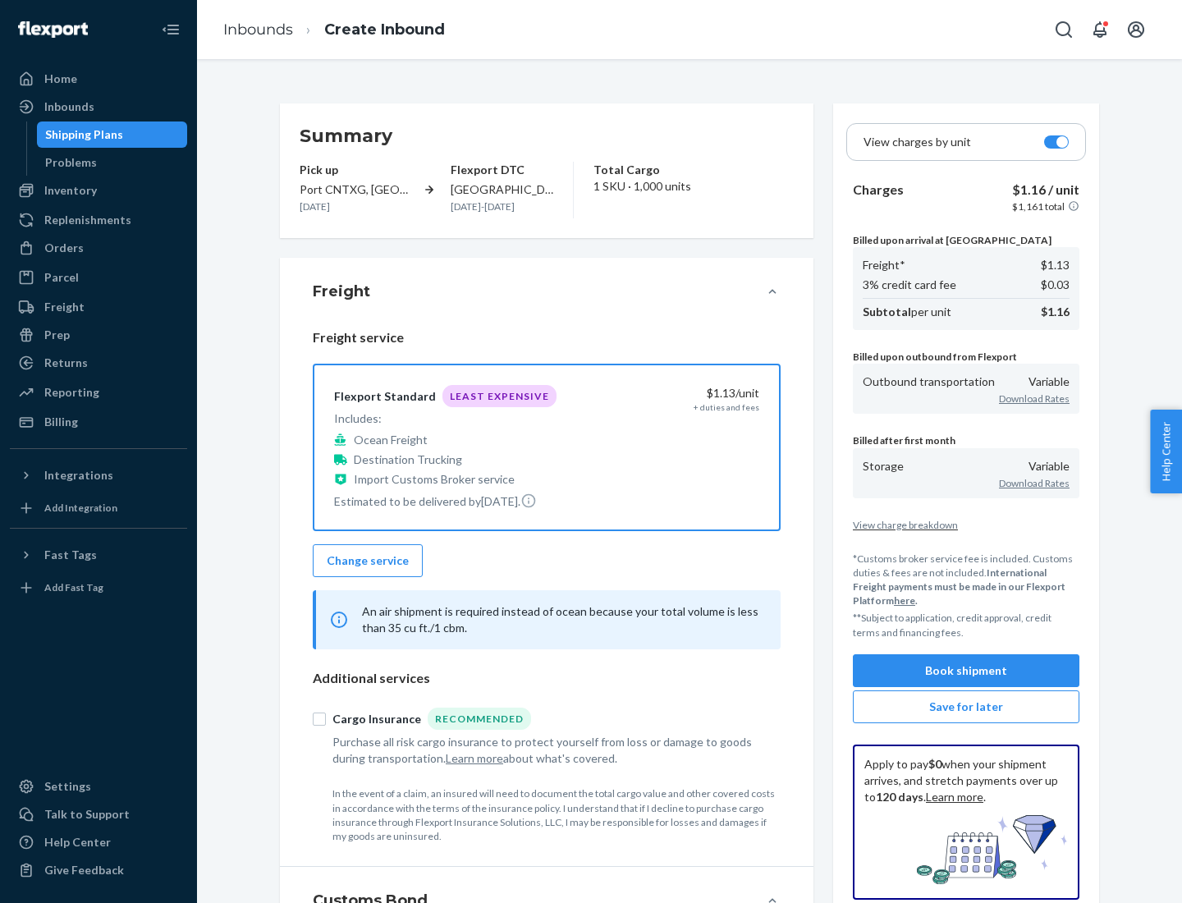
scroll to position [190, 0]
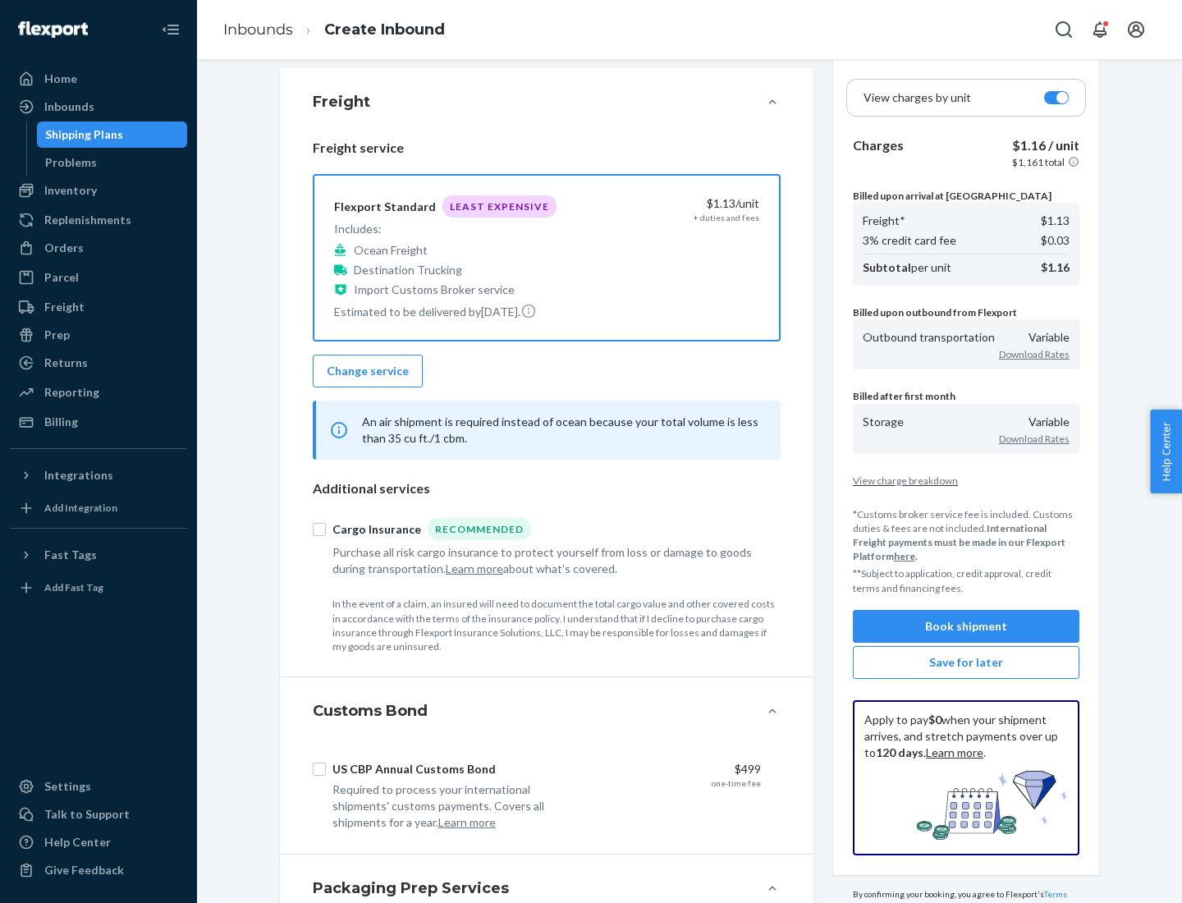
click at [966, 626] on button "Book shipment" at bounding box center [966, 626] width 227 height 33
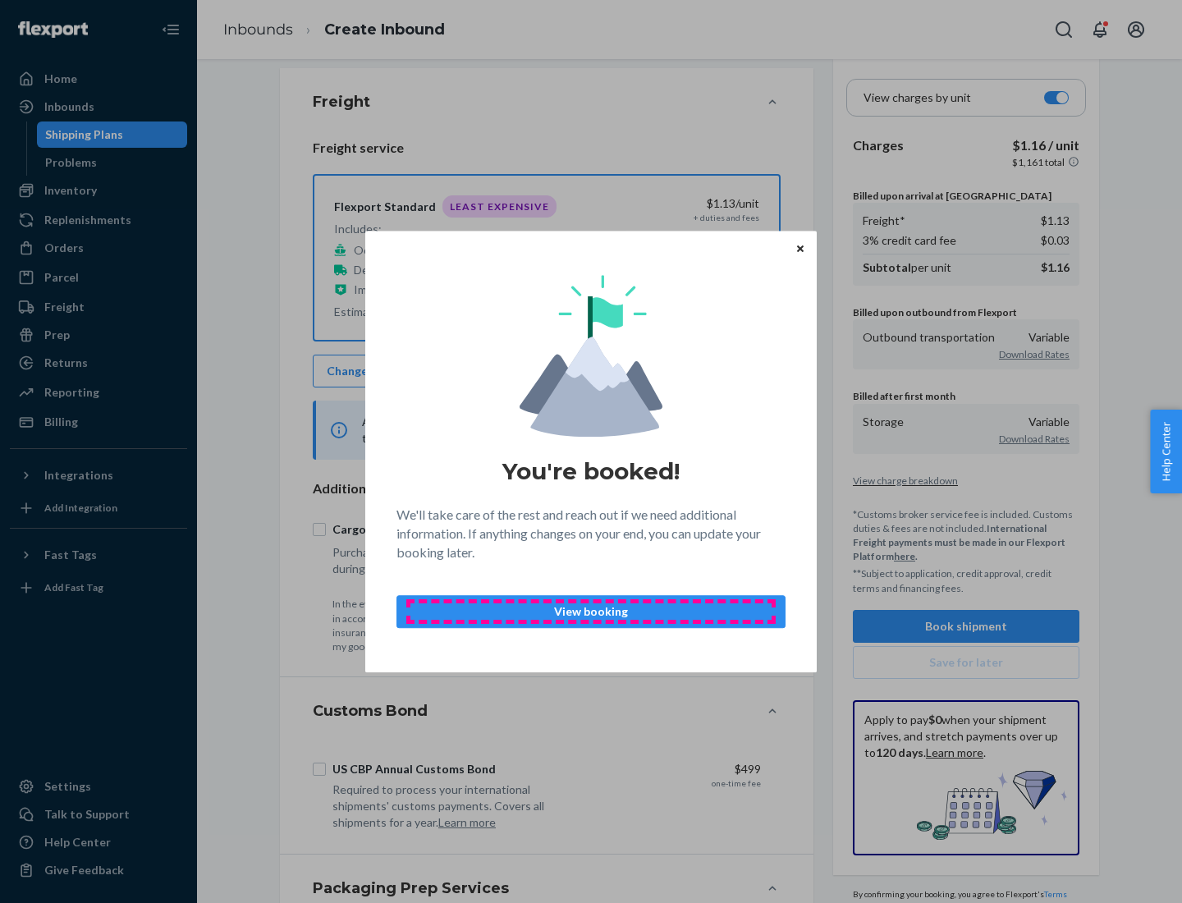
click at [591, 611] on p "View booking" at bounding box center [591, 612] width 361 height 16
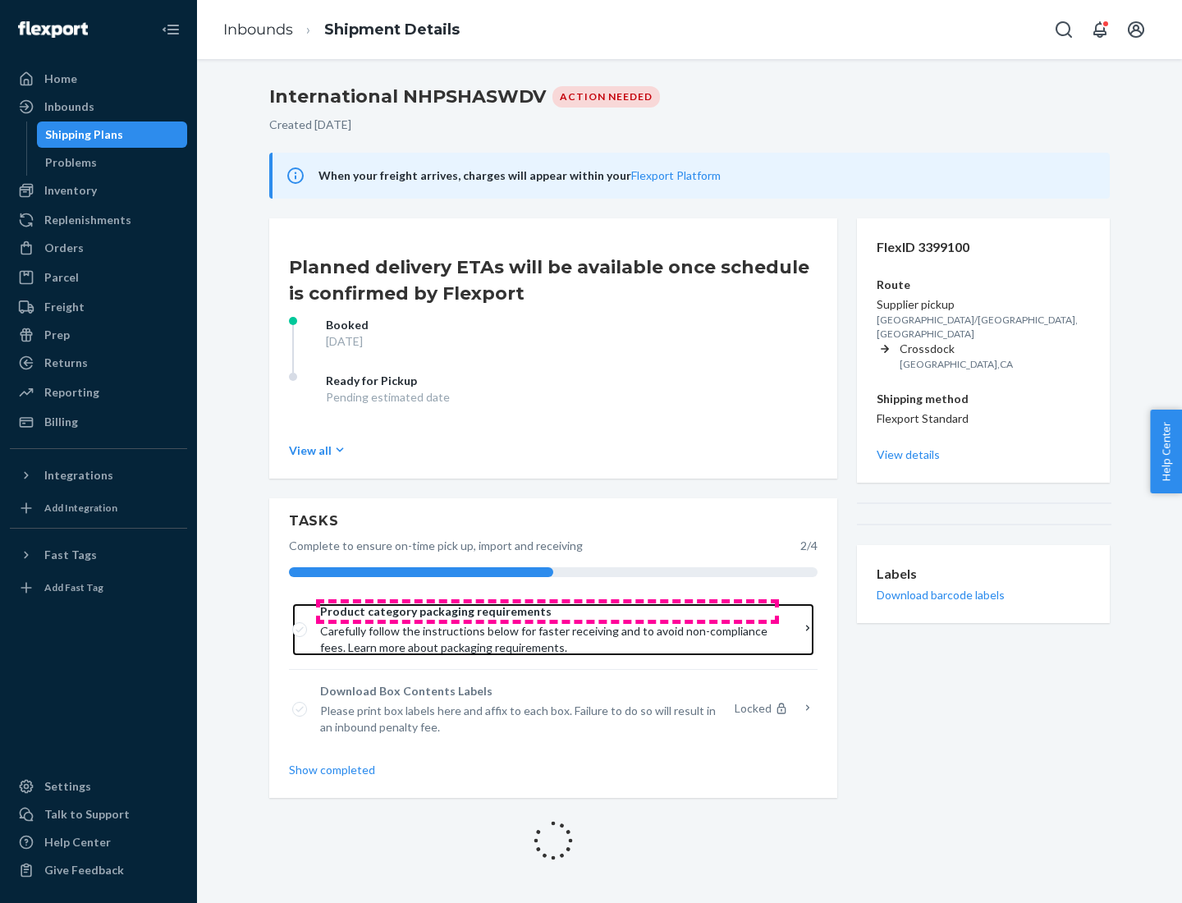
click at [548, 612] on span "Product category packaging requirements" at bounding box center [547, 612] width 455 height 16
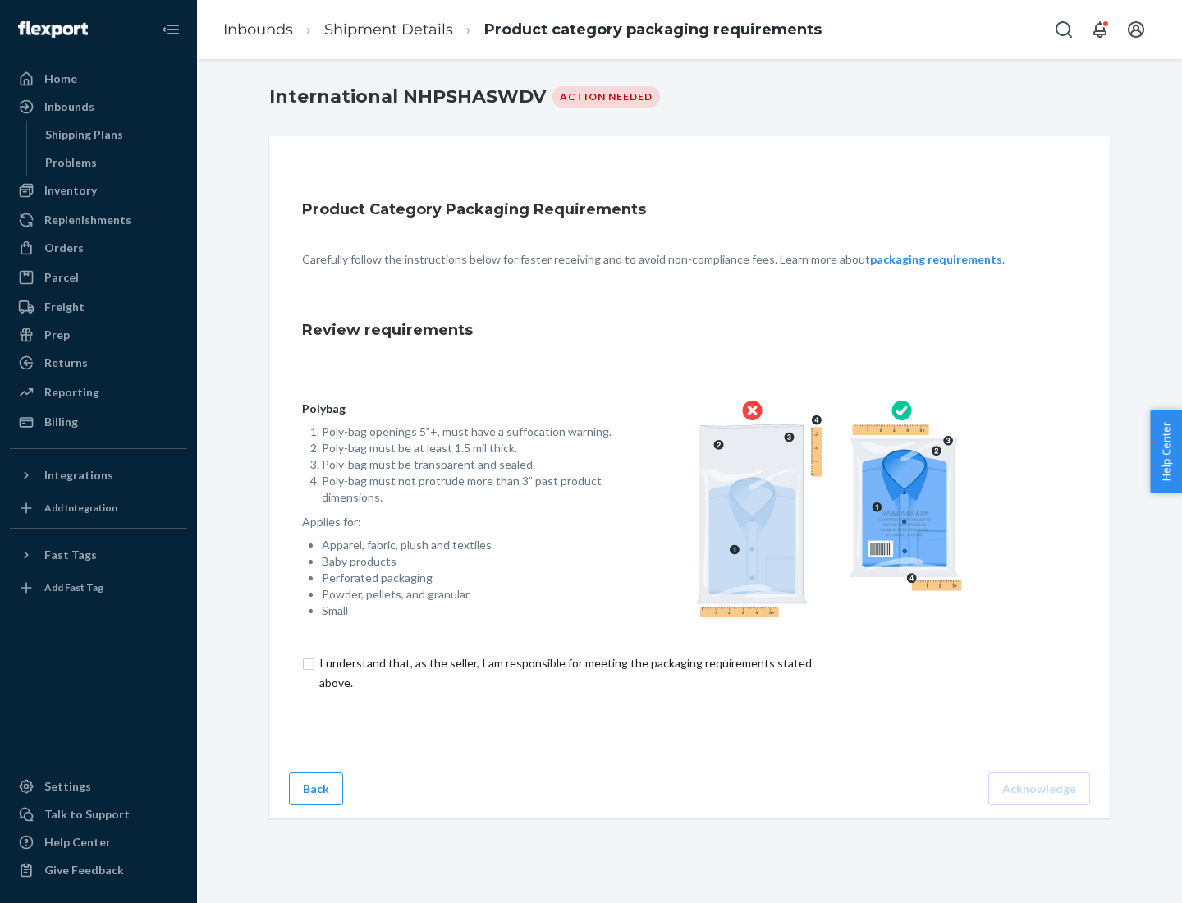
click at [564, 672] on input "checkbox" at bounding box center [575, 673] width 546 height 39
checkbox input "true"
click at [1041, 788] on button "Acknowledge" at bounding box center [1040, 789] width 102 height 33
